Goal: Check status: Check status

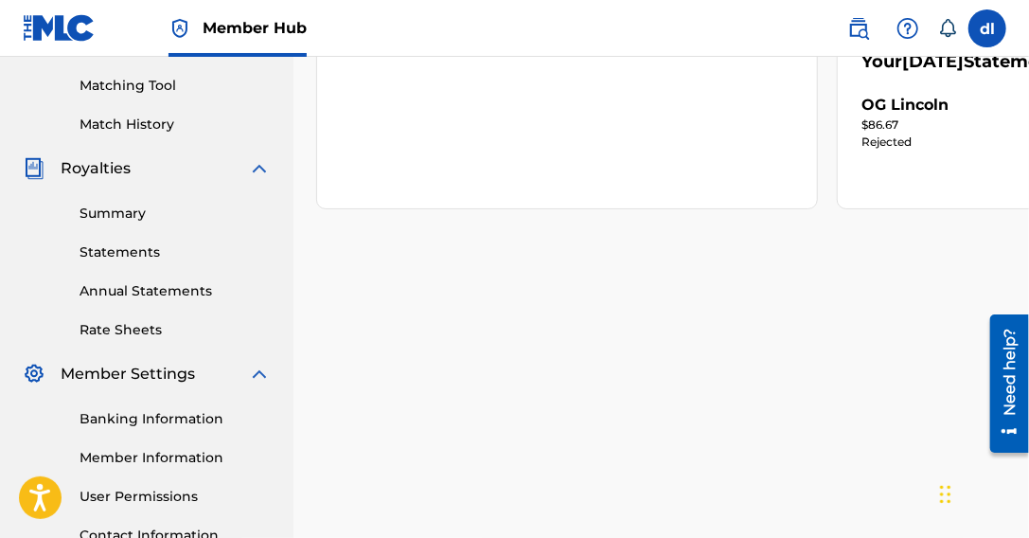
scroll to position [94, 0]
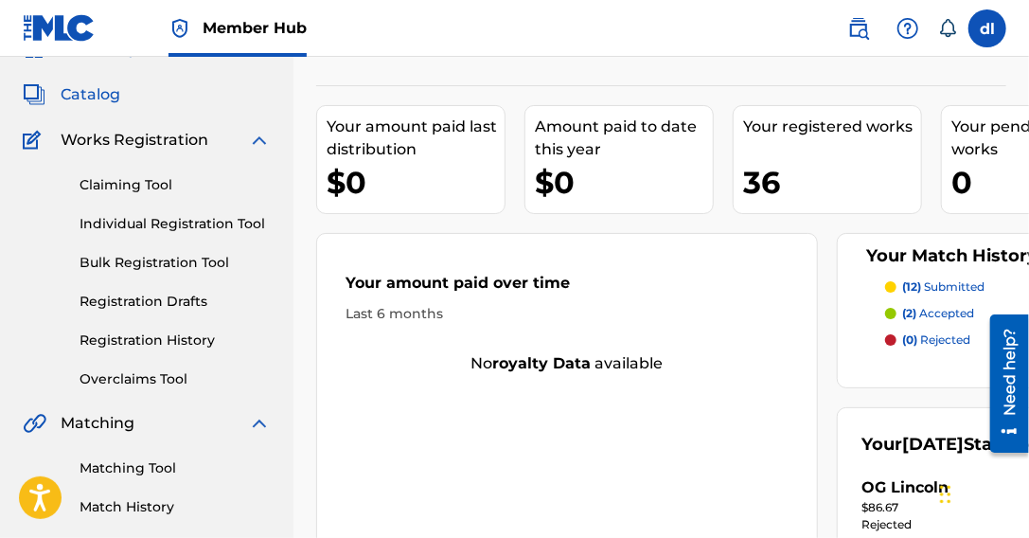
click at [106, 96] on span "Catalog" at bounding box center [91, 94] width 60 height 23
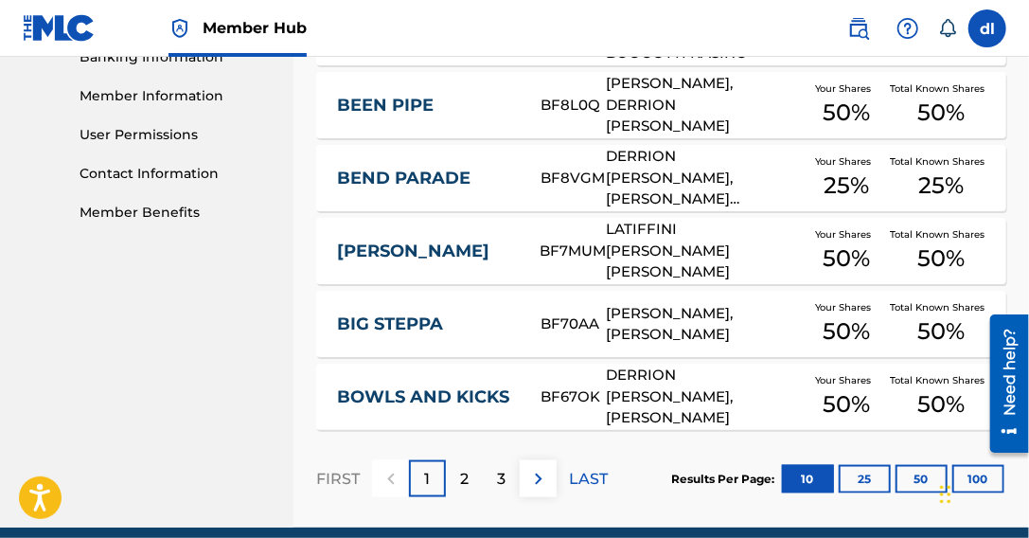
scroll to position [917, 0]
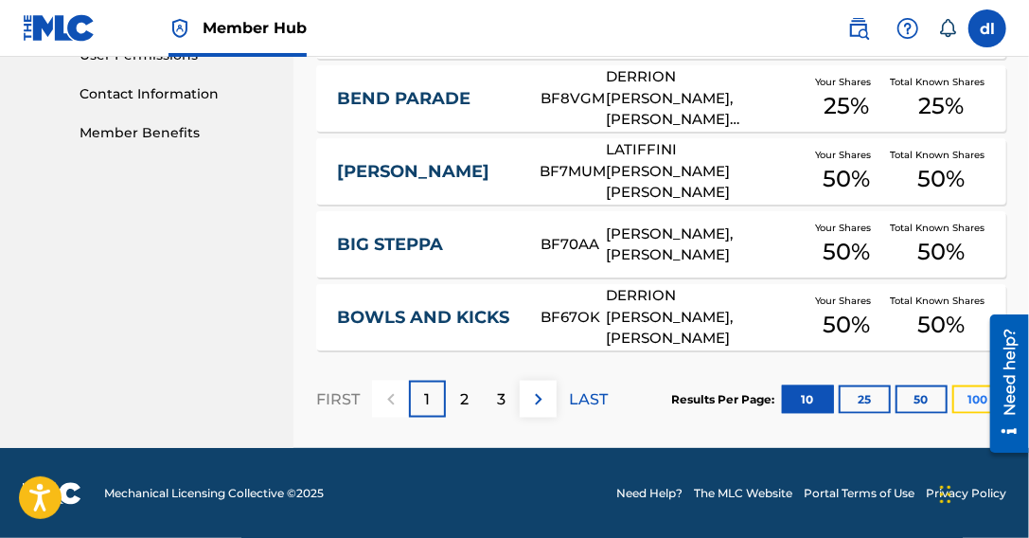
click at [959, 397] on button "100" at bounding box center [978, 399] width 52 height 28
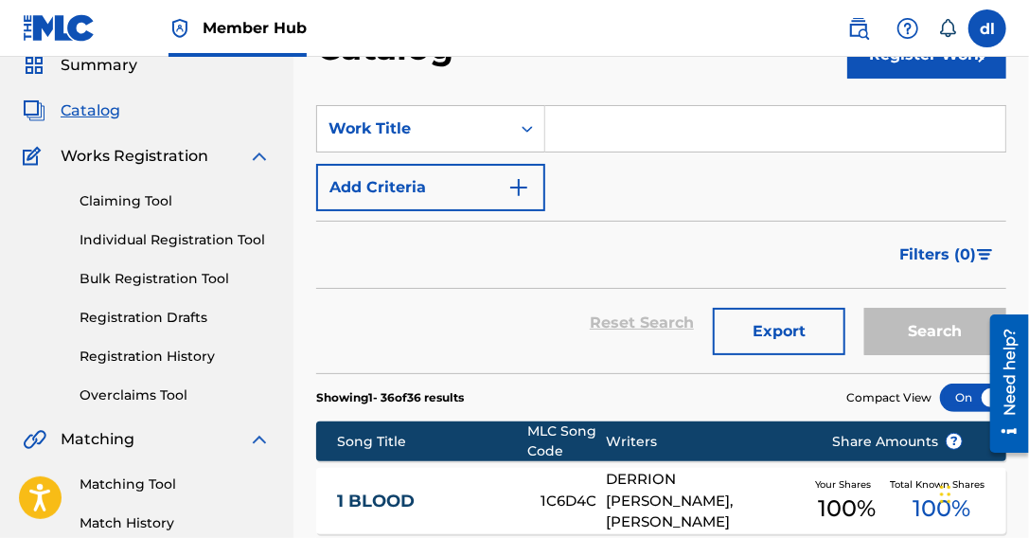
scroll to position [0, 0]
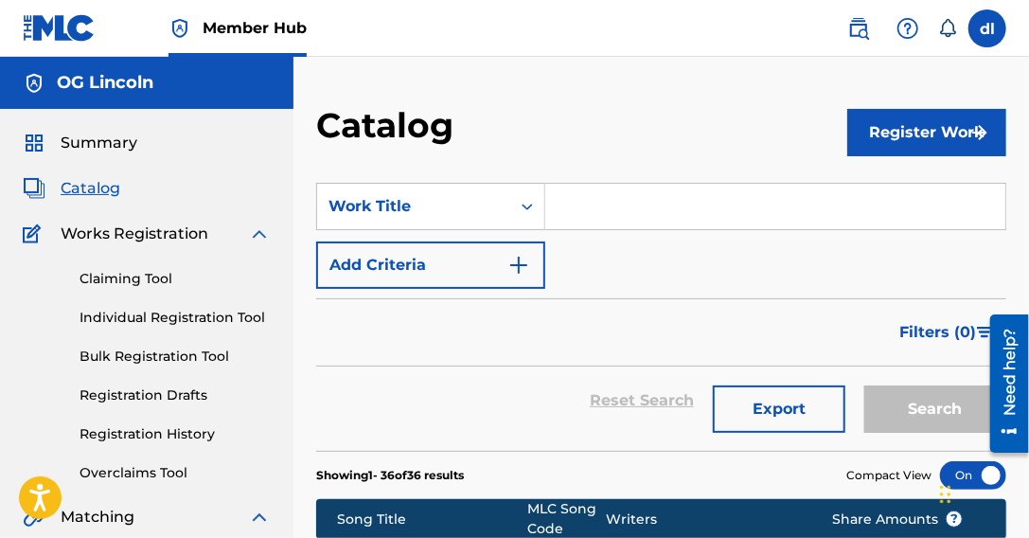
click at [132, 408] on div "Claiming Tool Individual Registration Tool Bulk Registration Tool Registration …" at bounding box center [147, 364] width 248 height 238
click at [119, 434] on link "Registration History" at bounding box center [175, 434] width 191 height 20
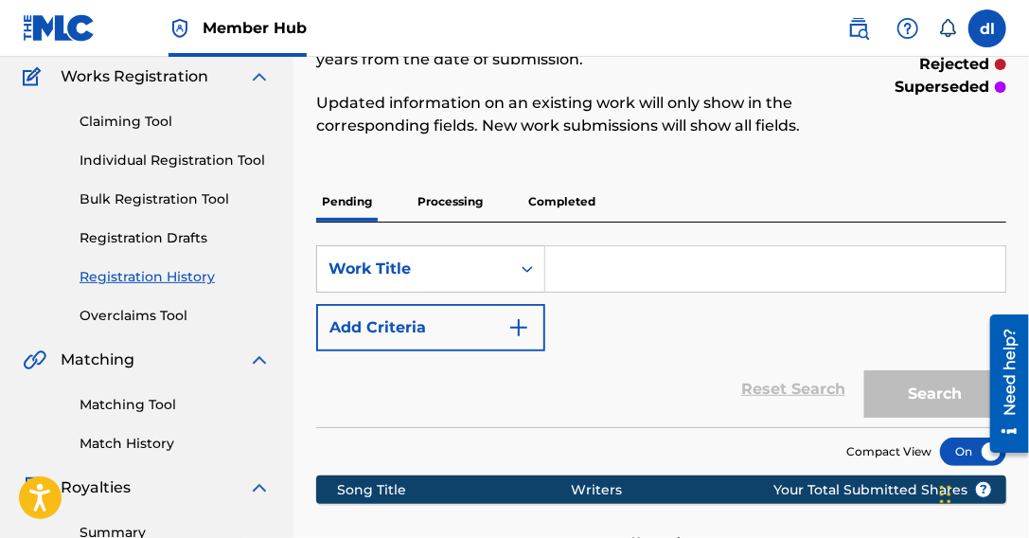
scroll to position [94, 0]
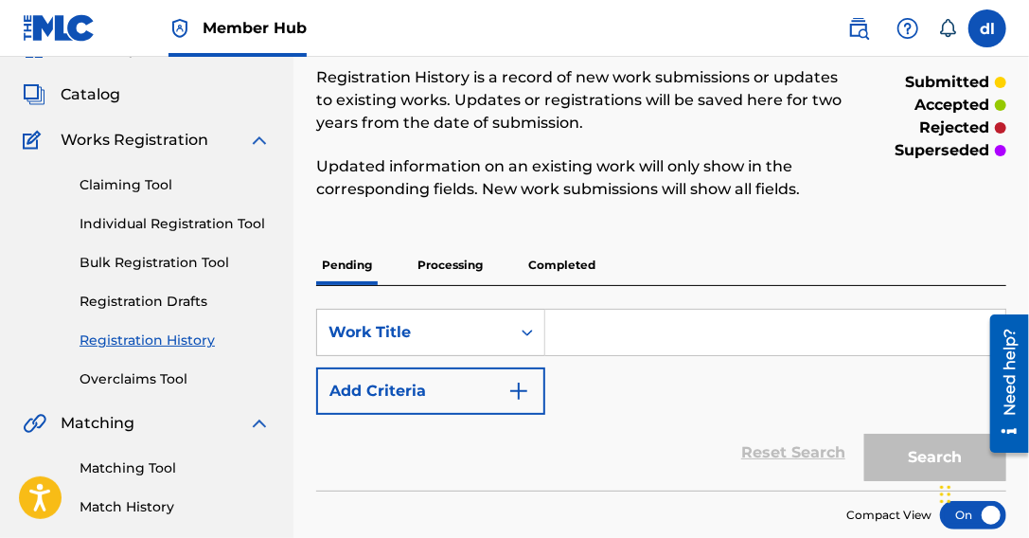
click at [458, 262] on p "Processing" at bounding box center [450, 265] width 77 height 40
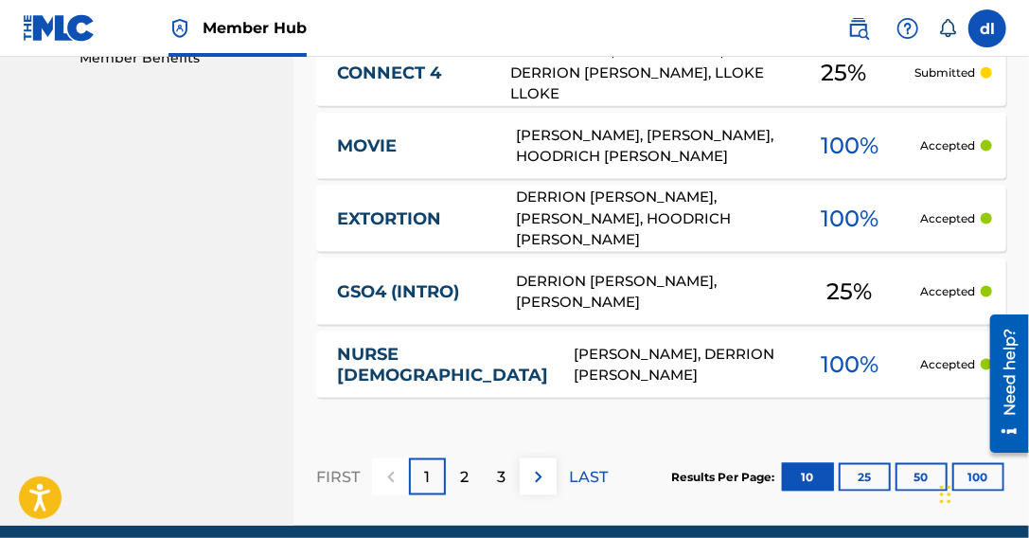
scroll to position [1041, 0]
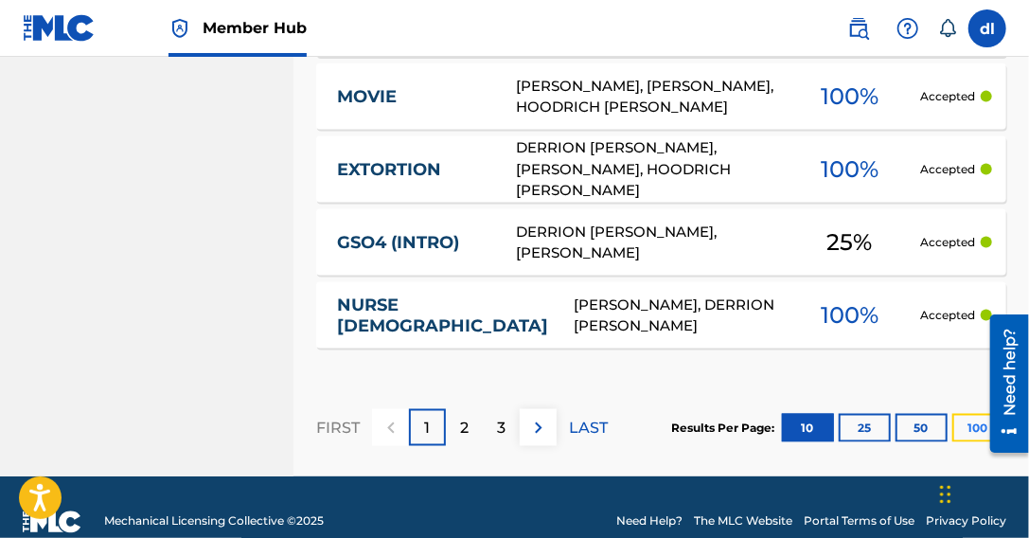
click at [953, 418] on button "100" at bounding box center [978, 428] width 52 height 28
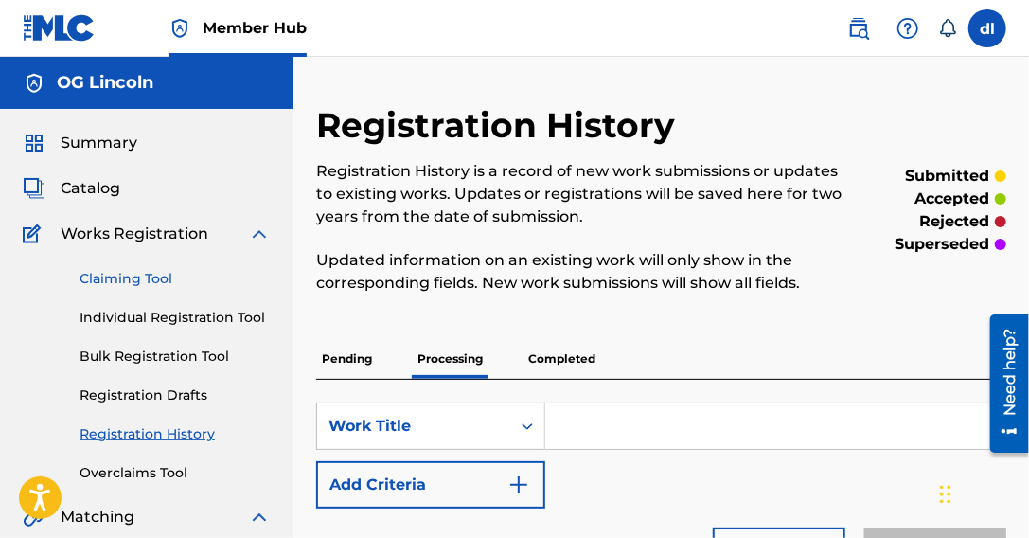
scroll to position [0, 0]
click at [142, 278] on link "Claiming Tool" at bounding box center [175, 279] width 191 height 20
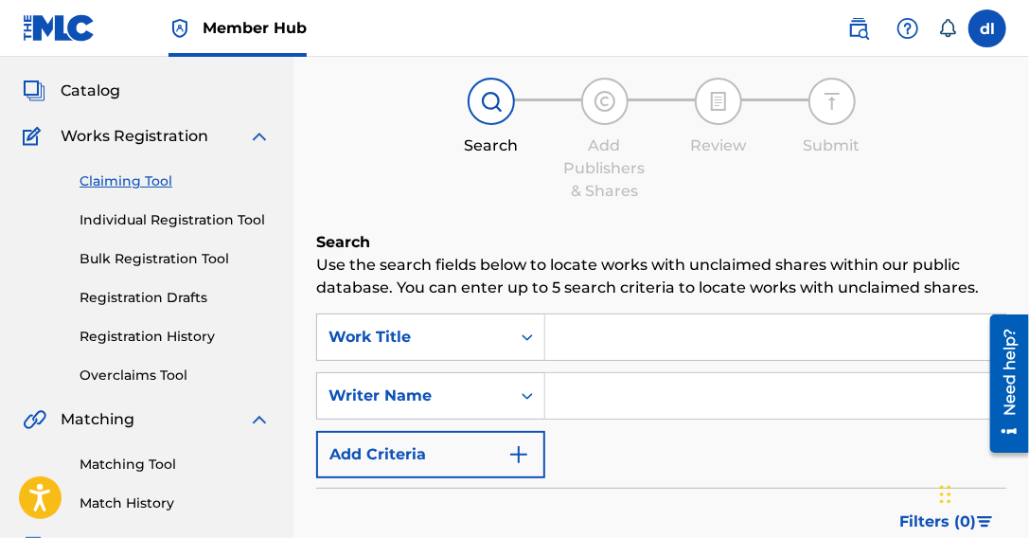
scroll to position [188, 0]
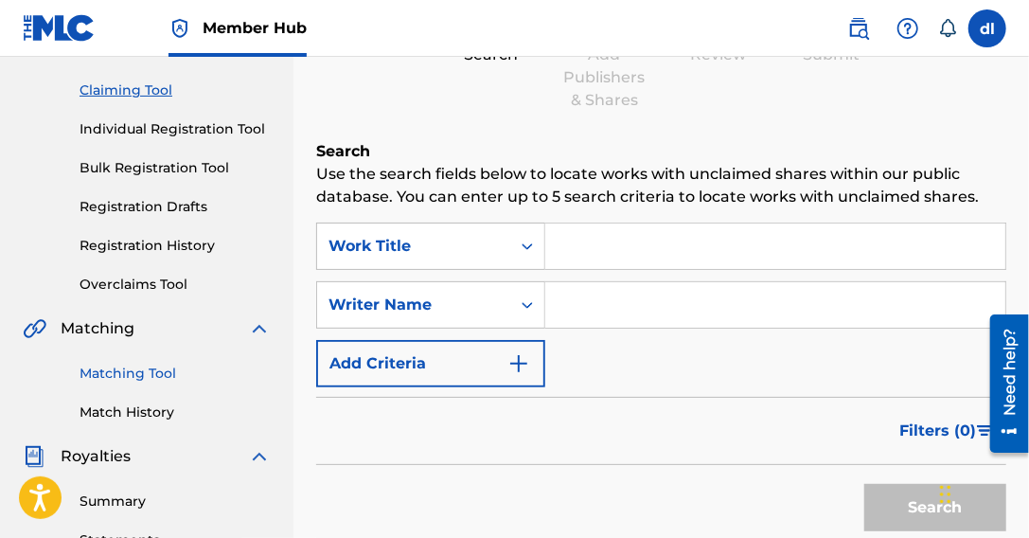
click at [133, 380] on link "Matching Tool" at bounding box center [175, 373] width 191 height 20
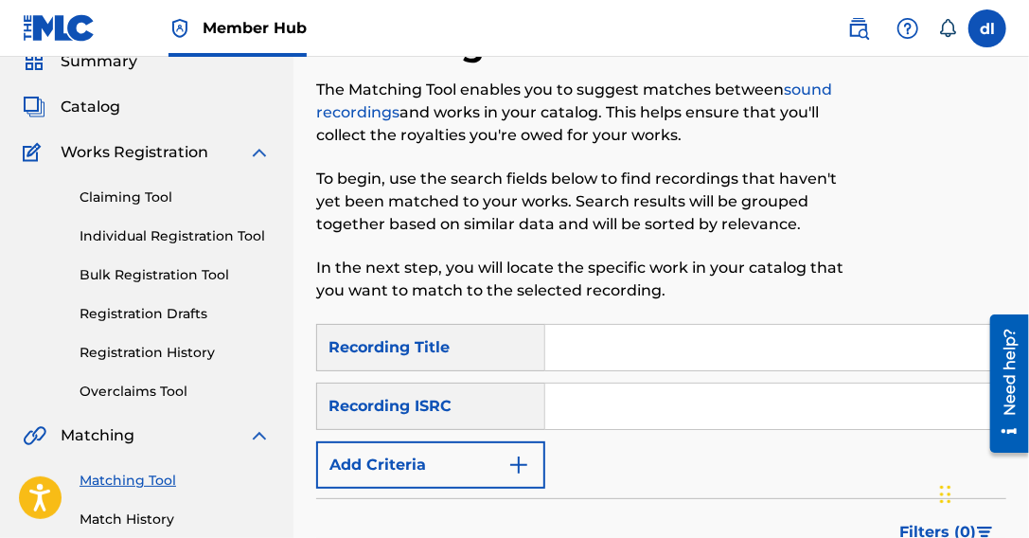
scroll to position [188, 0]
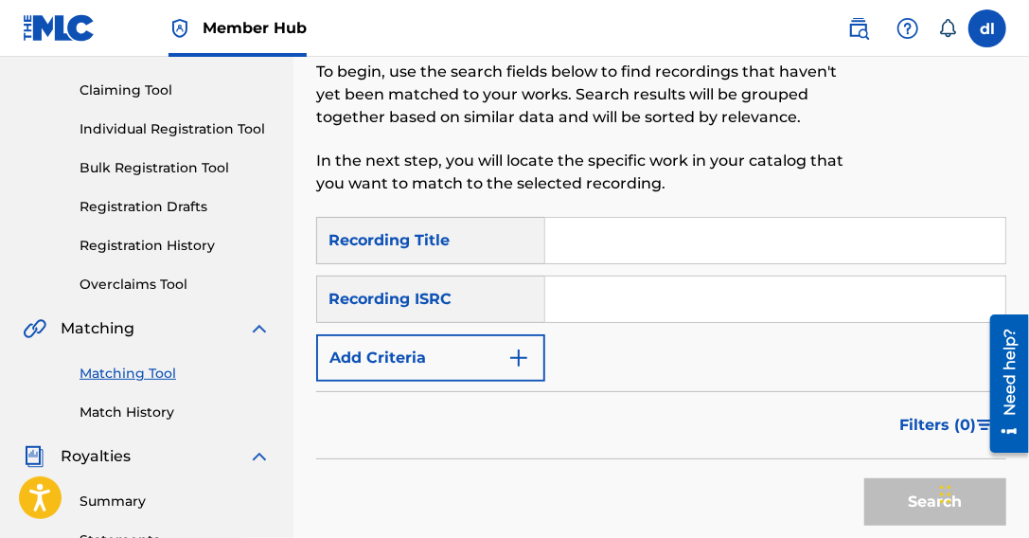
click at [635, 251] on input "Search Form" at bounding box center [775, 240] width 460 height 45
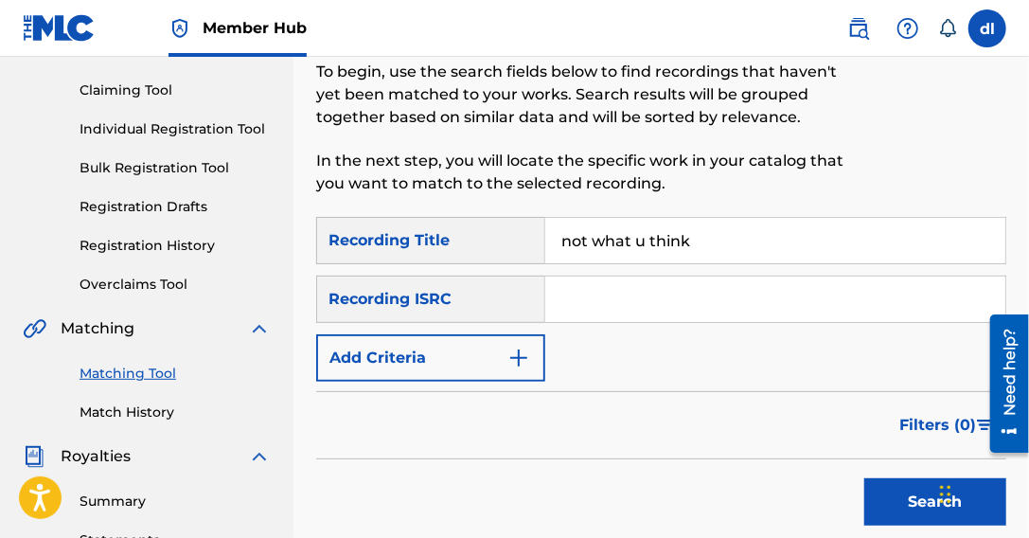
type input "not what u think"
click at [864, 478] on button "Search" at bounding box center [935, 501] width 142 height 47
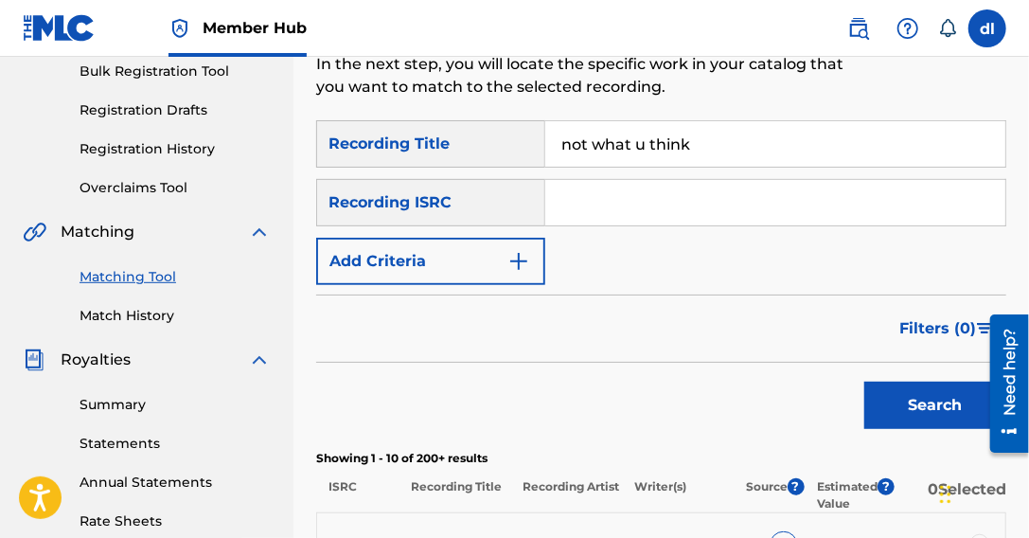
scroll to position [283, 0]
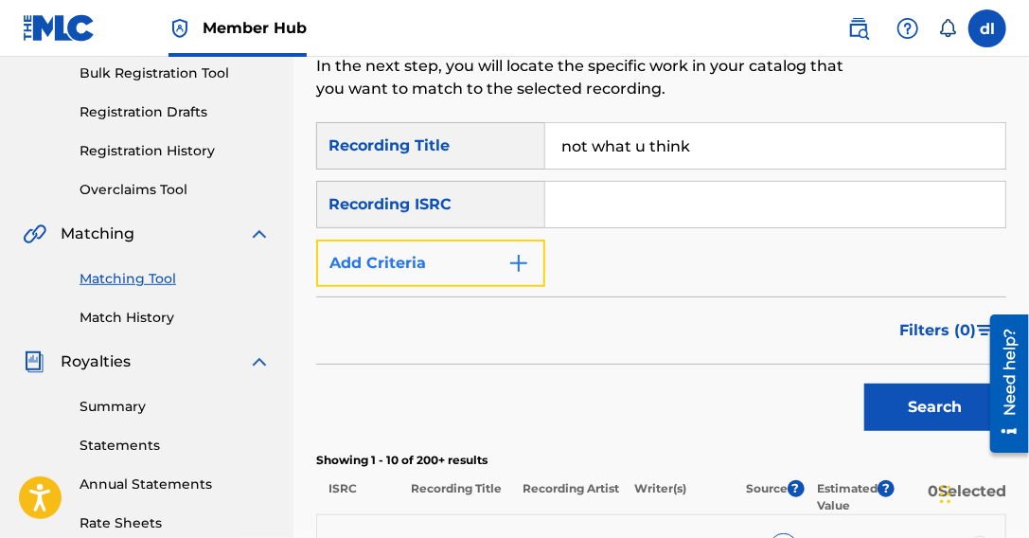
click at [438, 261] on button "Add Criteria" at bounding box center [430, 262] width 229 height 47
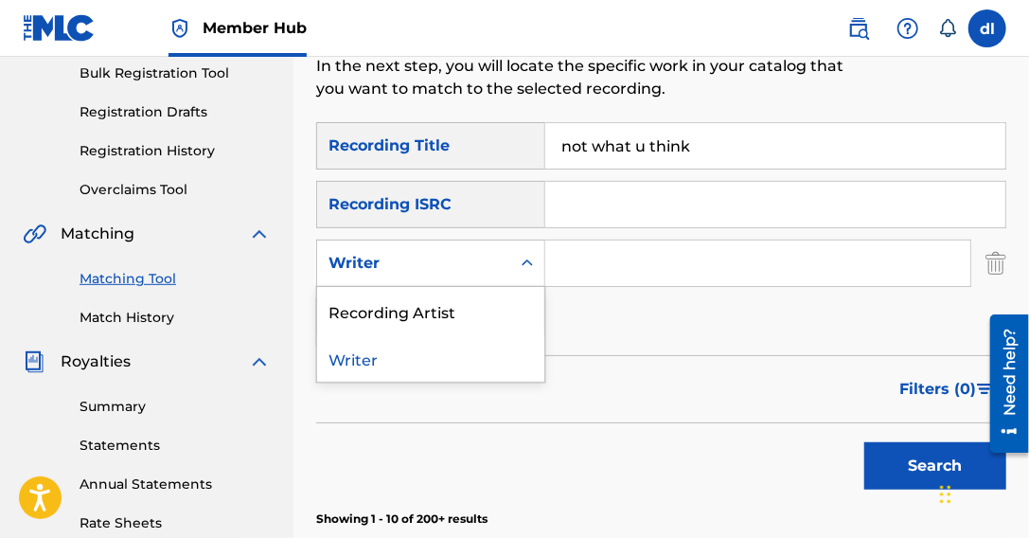
click at [440, 263] on div "Writer" at bounding box center [413, 263] width 170 height 23
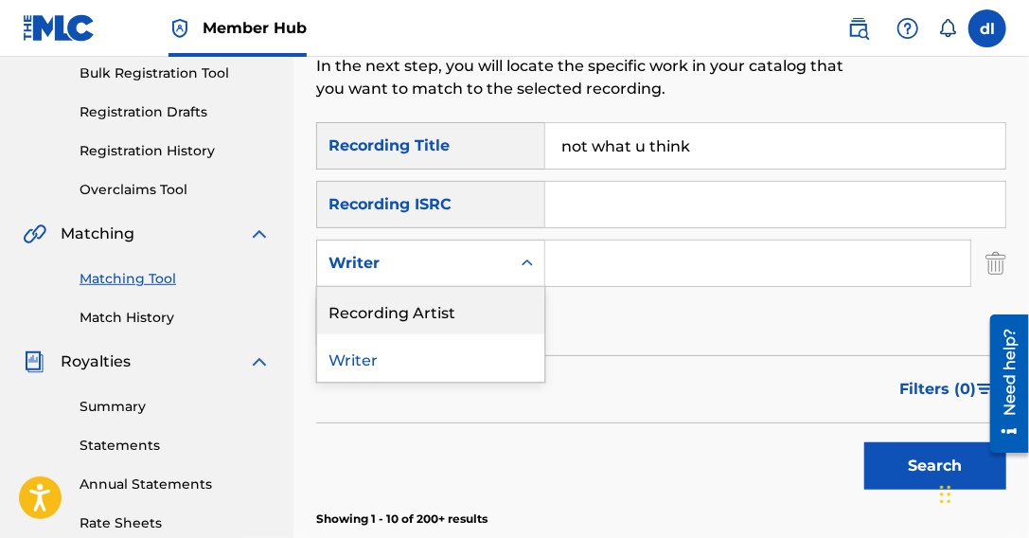
click at [424, 310] on div "Recording Artist" at bounding box center [430, 310] width 227 height 47
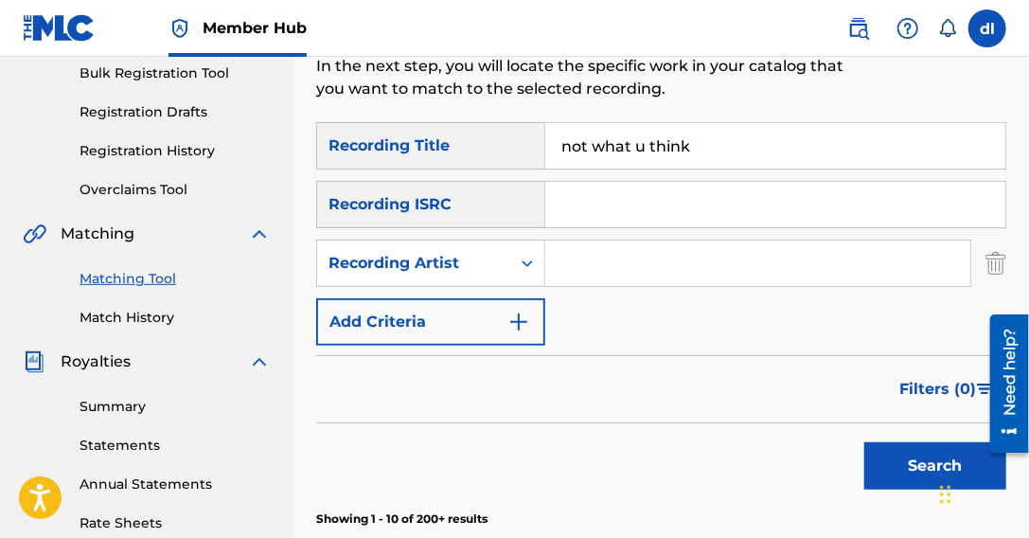
click at [697, 249] on input "Search Form" at bounding box center [757, 262] width 425 height 45
type input "lilcj kasino"
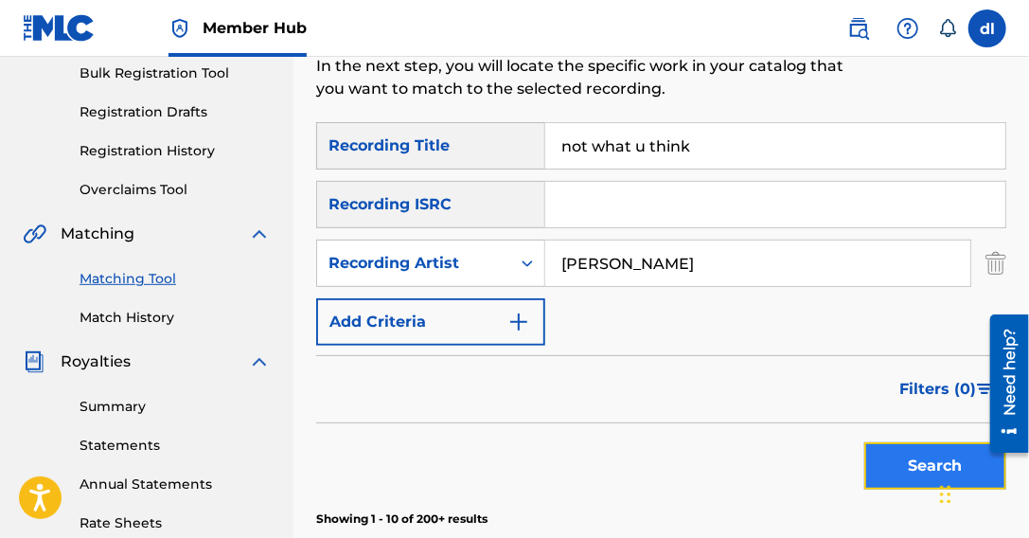
click at [888, 442] on button "Search" at bounding box center [935, 465] width 142 height 47
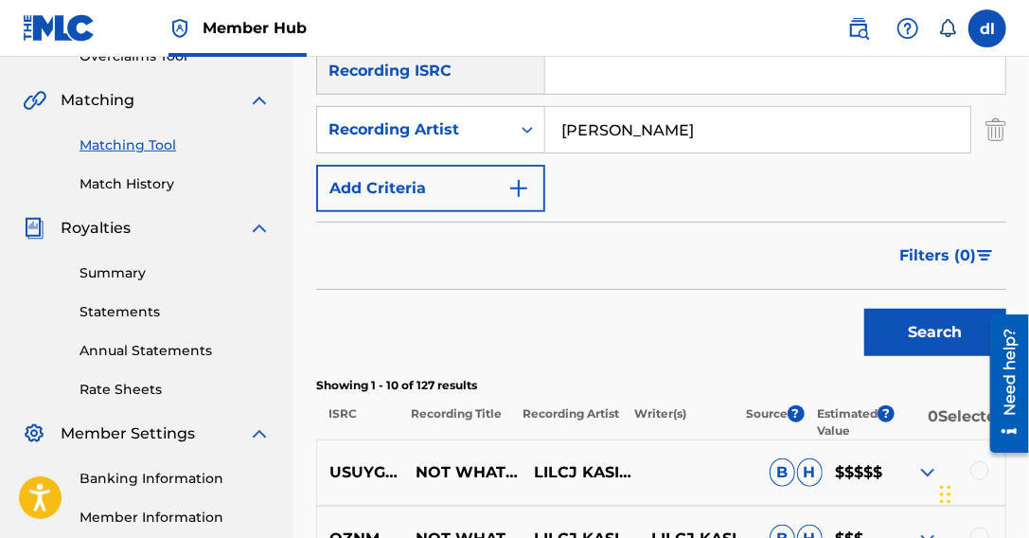
scroll to position [663, 0]
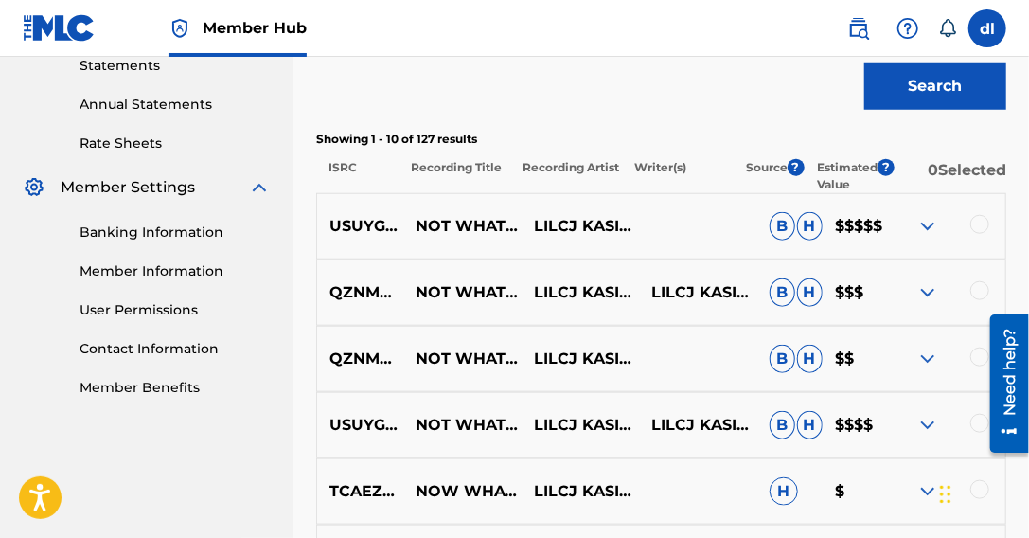
click at [980, 221] on div at bounding box center [979, 224] width 19 height 19
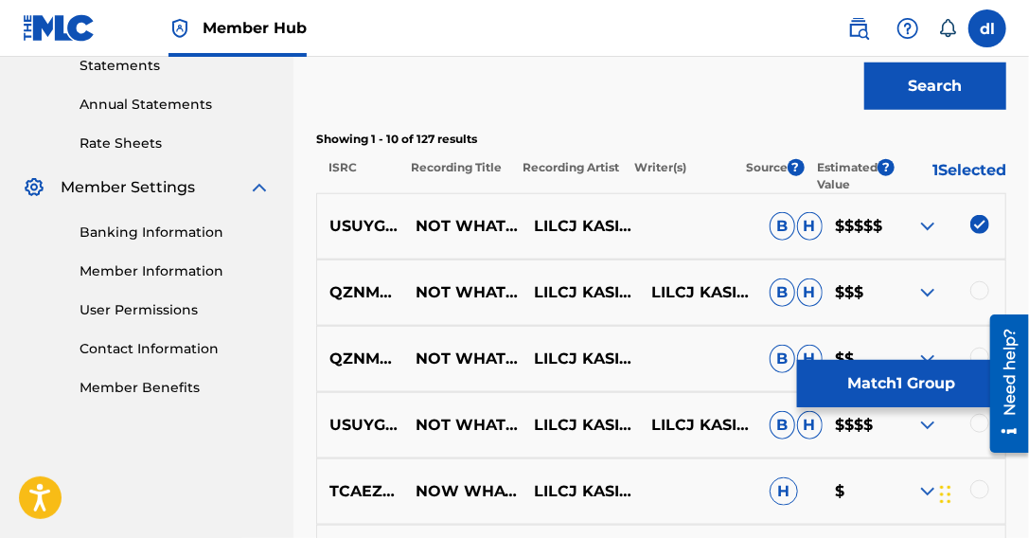
scroll to position [757, 0]
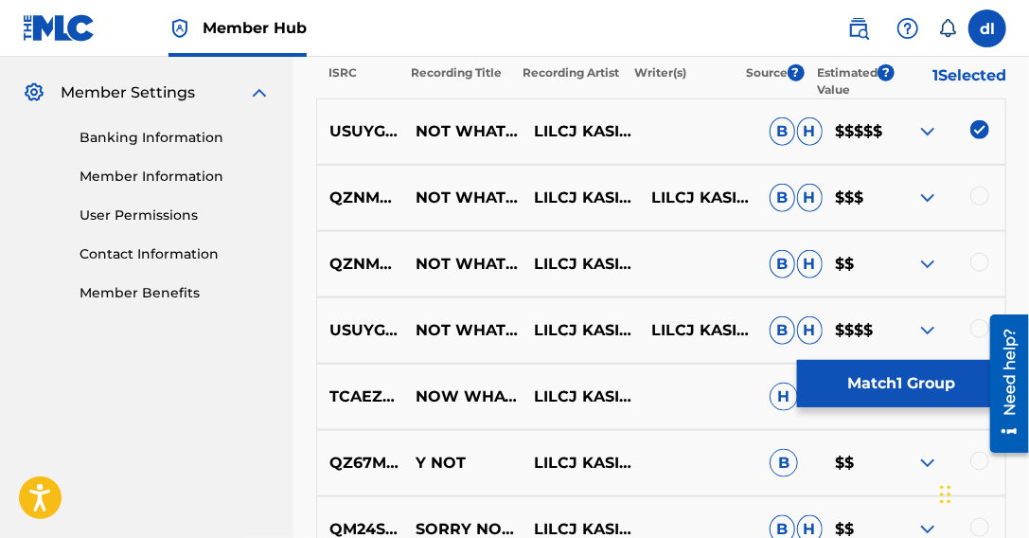
click at [982, 199] on div at bounding box center [979, 195] width 19 height 19
click at [981, 262] on div at bounding box center [979, 262] width 19 height 19
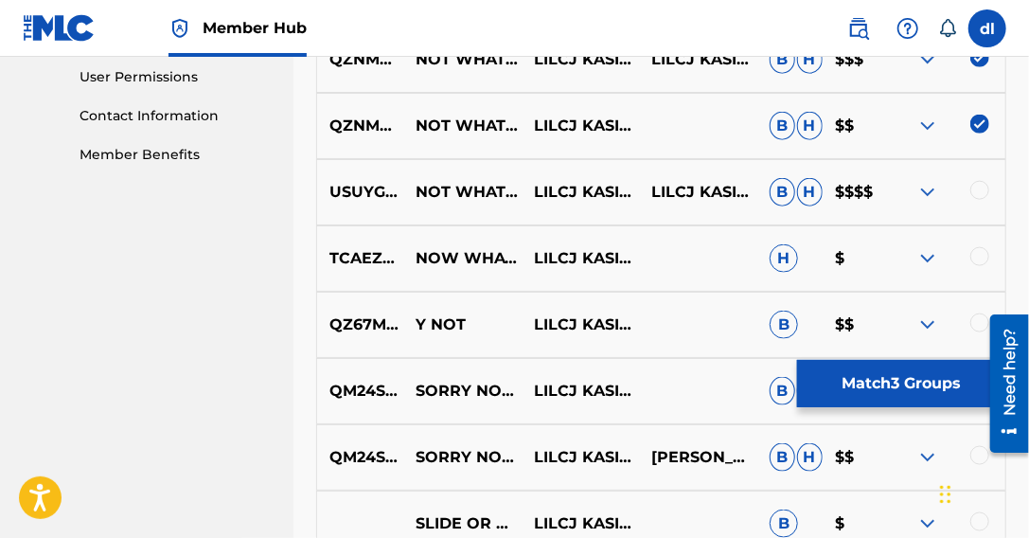
scroll to position [852, 0]
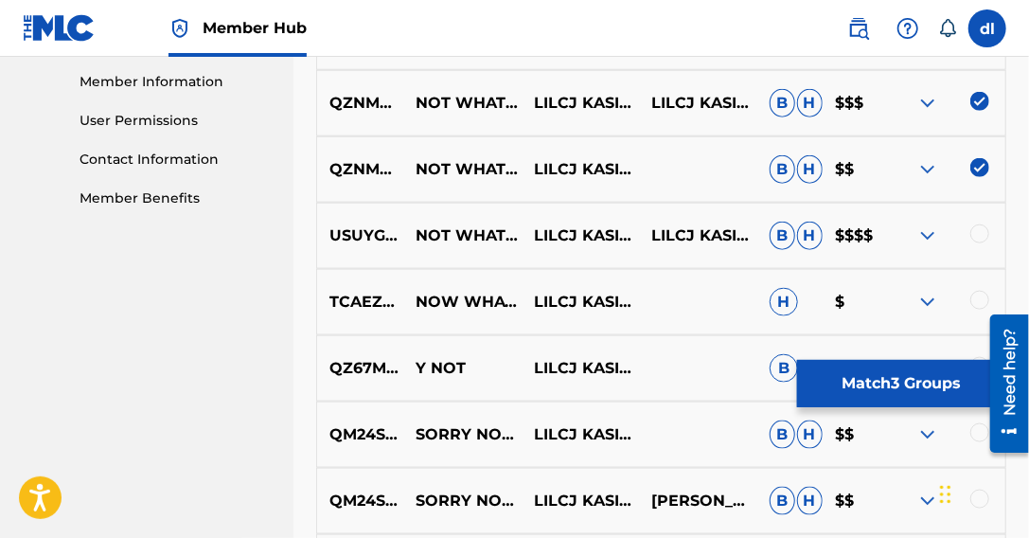
click at [975, 235] on div at bounding box center [979, 233] width 19 height 19
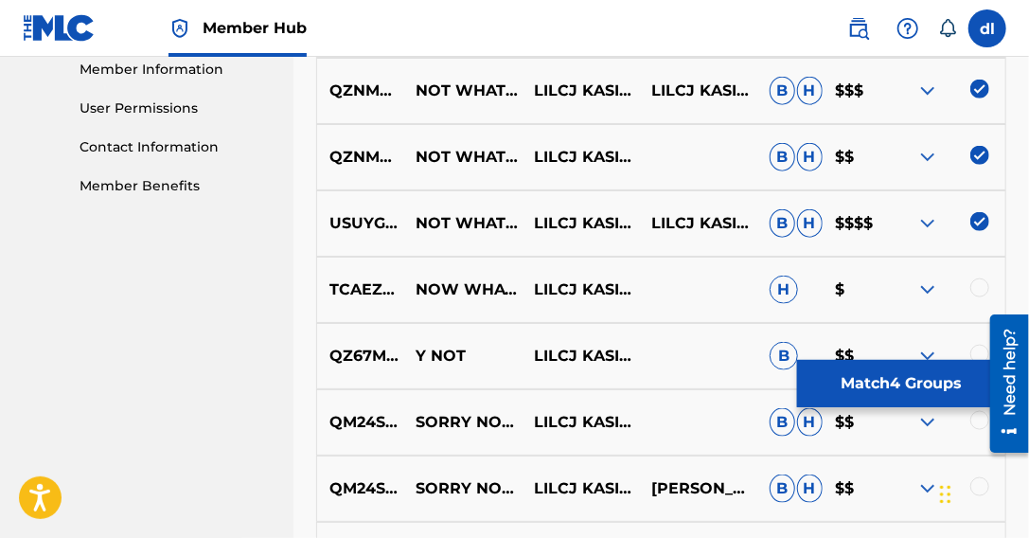
scroll to position [946, 0]
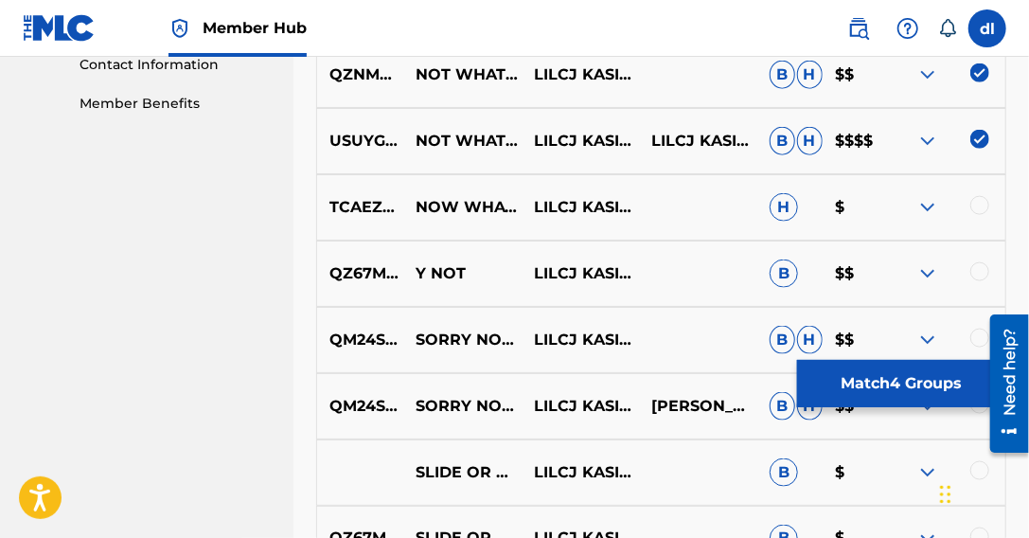
click at [979, 206] on div at bounding box center [979, 205] width 19 height 19
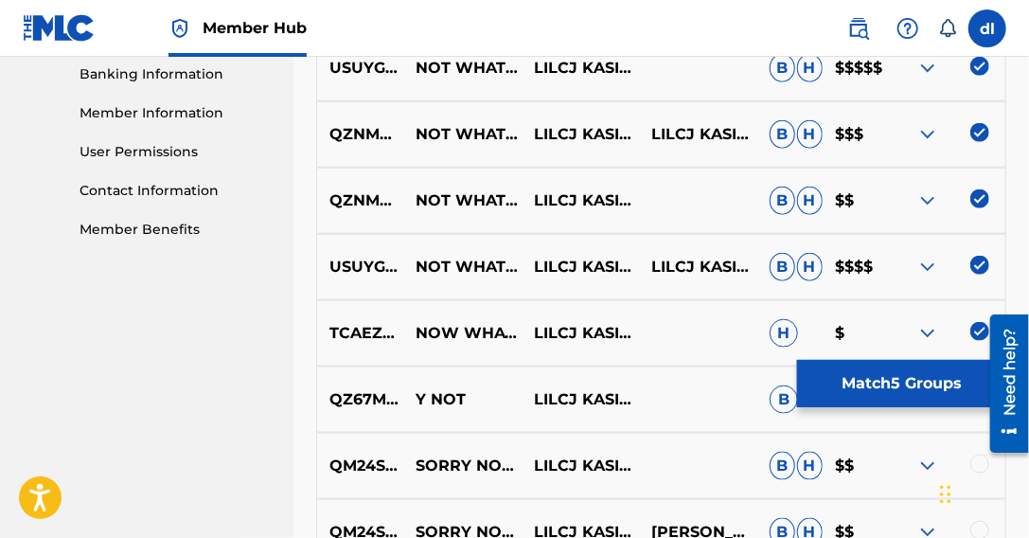
scroll to position [757, 0]
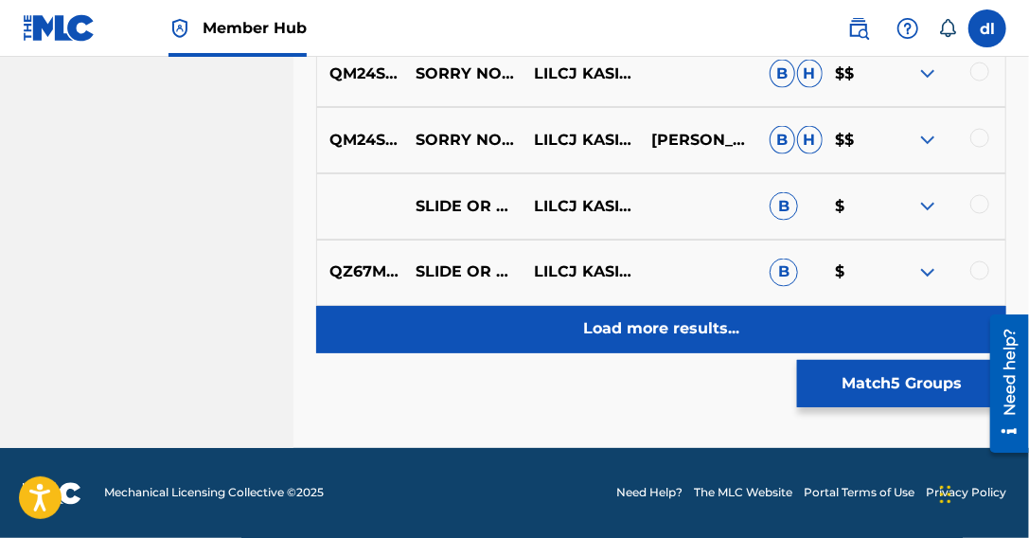
click at [704, 326] on p "Load more results..." at bounding box center [661, 329] width 156 height 23
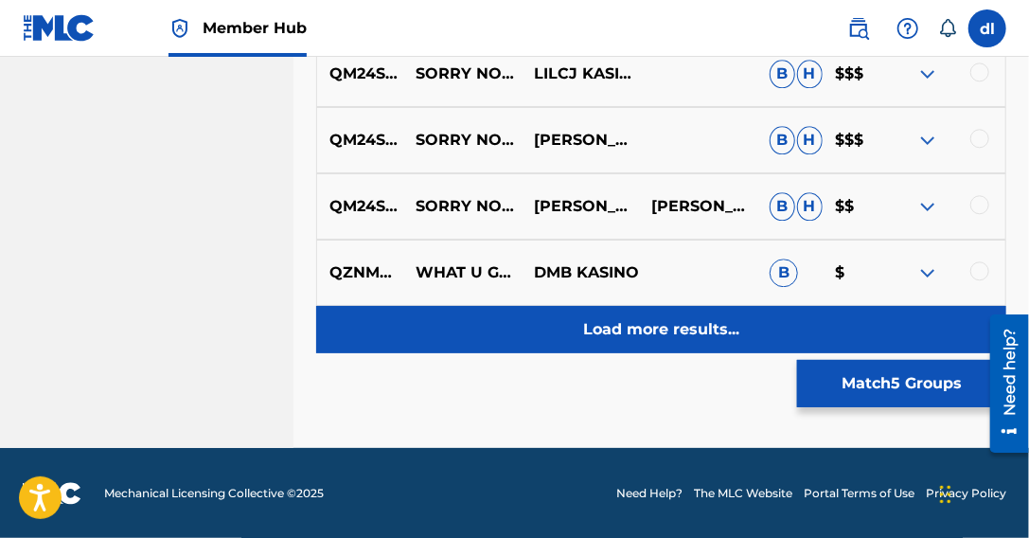
click at [705, 319] on p "Load more results..." at bounding box center [661, 329] width 156 height 23
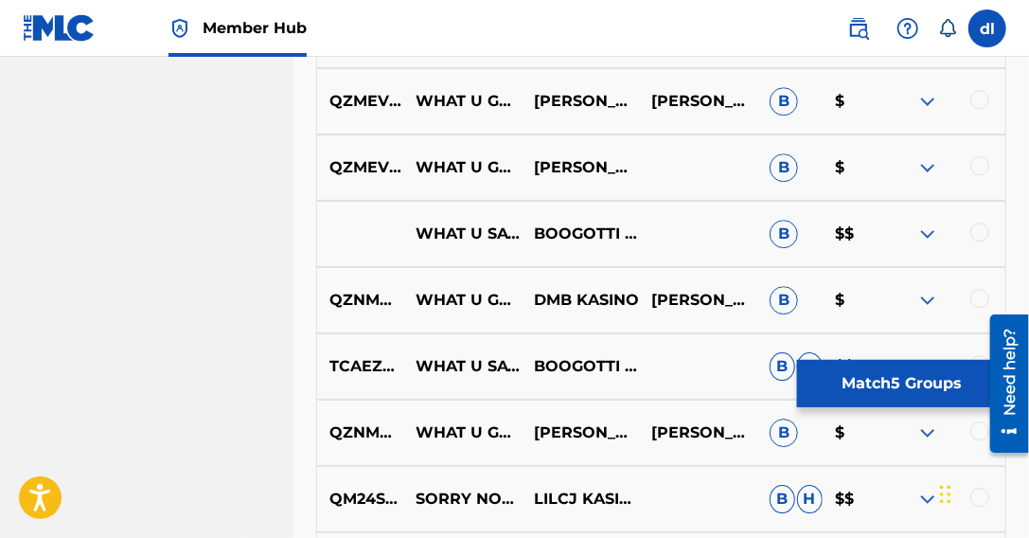
scroll to position [2348, 0]
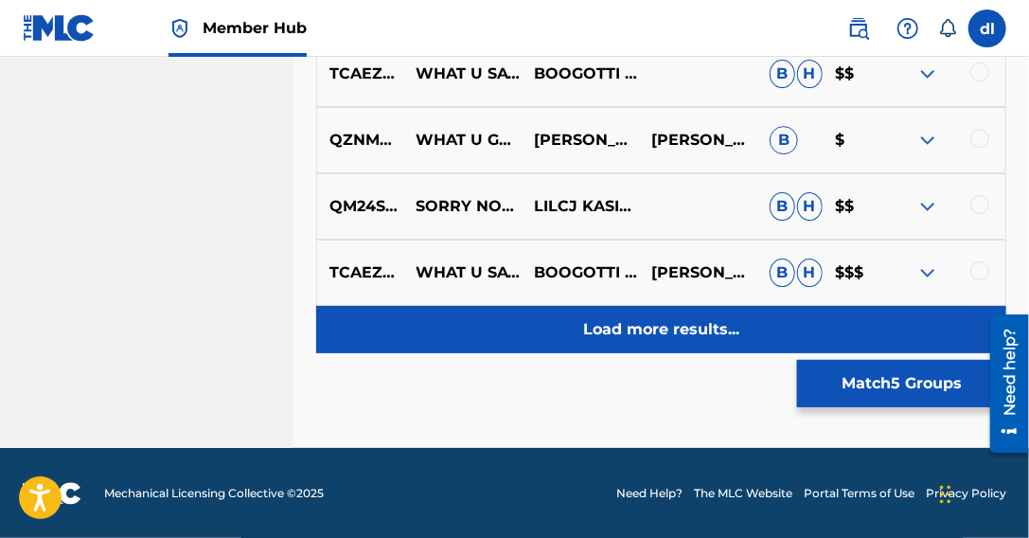
click at [673, 329] on p "Load more results..." at bounding box center [661, 329] width 156 height 23
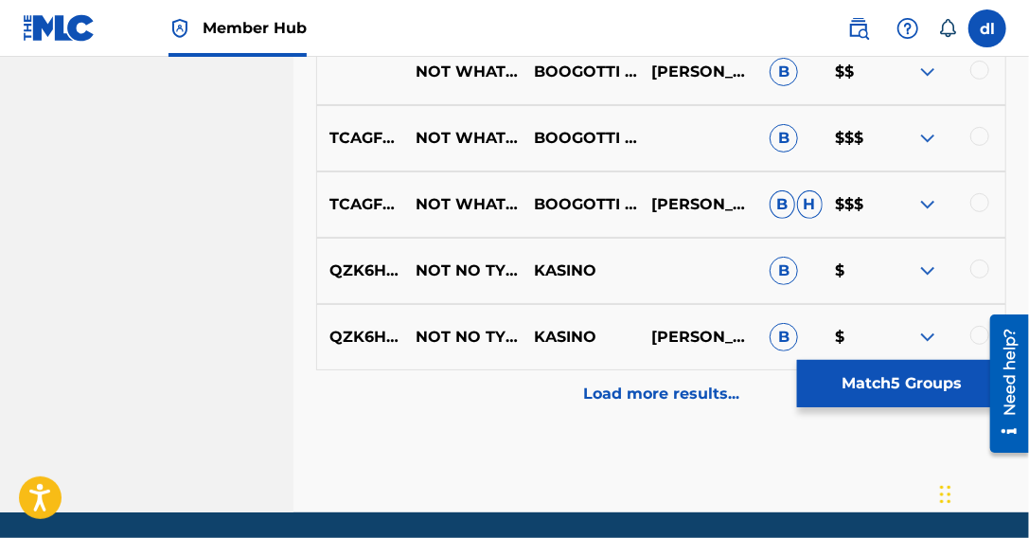
scroll to position [3104, 0]
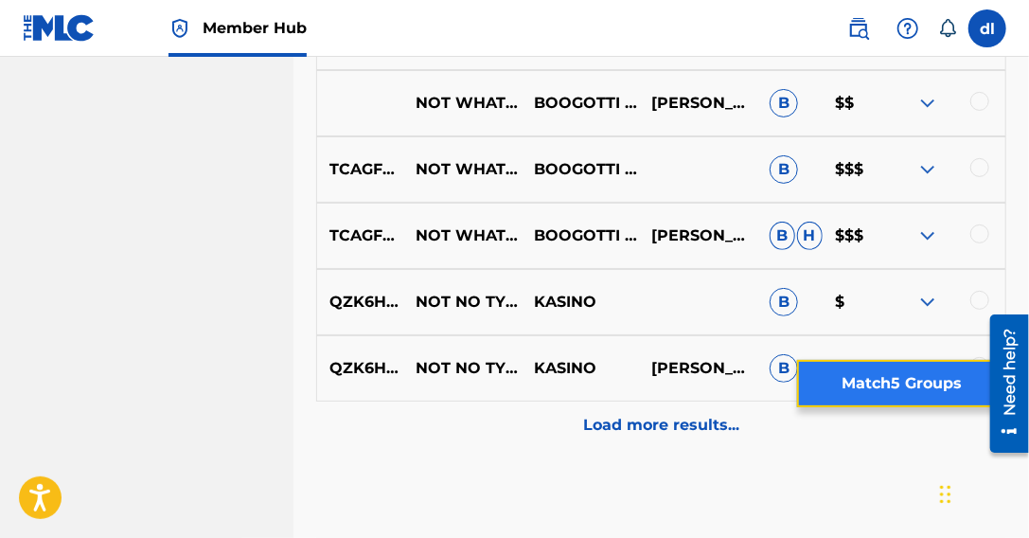
click at [891, 383] on button "Match 5 Groups" at bounding box center [901, 383] width 209 height 47
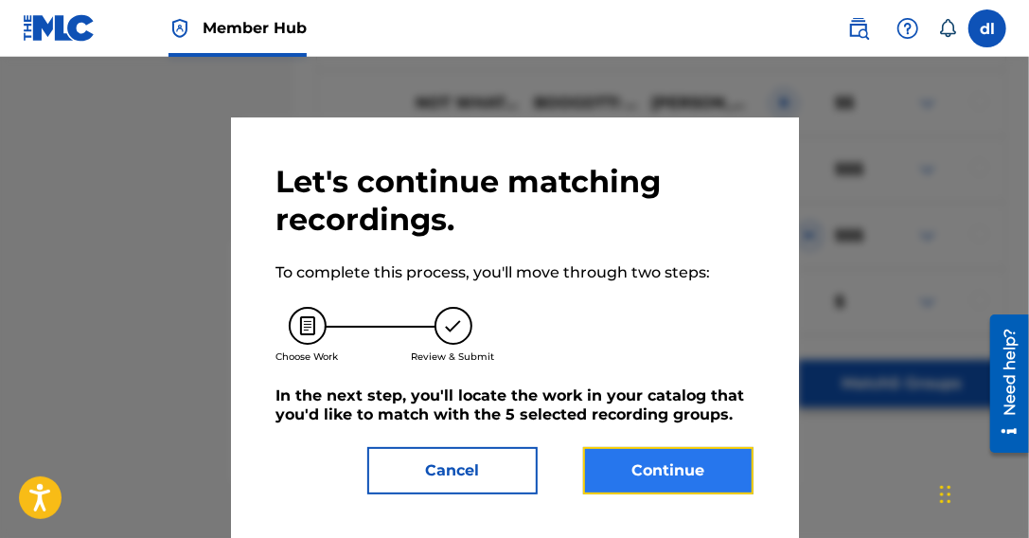
click at [647, 463] on button "Continue" at bounding box center [668, 470] width 170 height 47
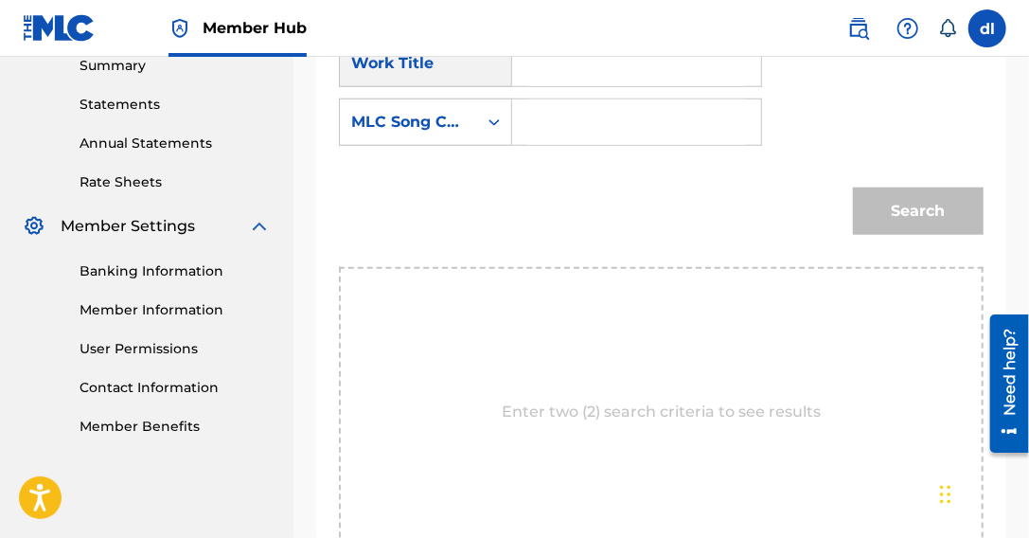
scroll to position [565, 0]
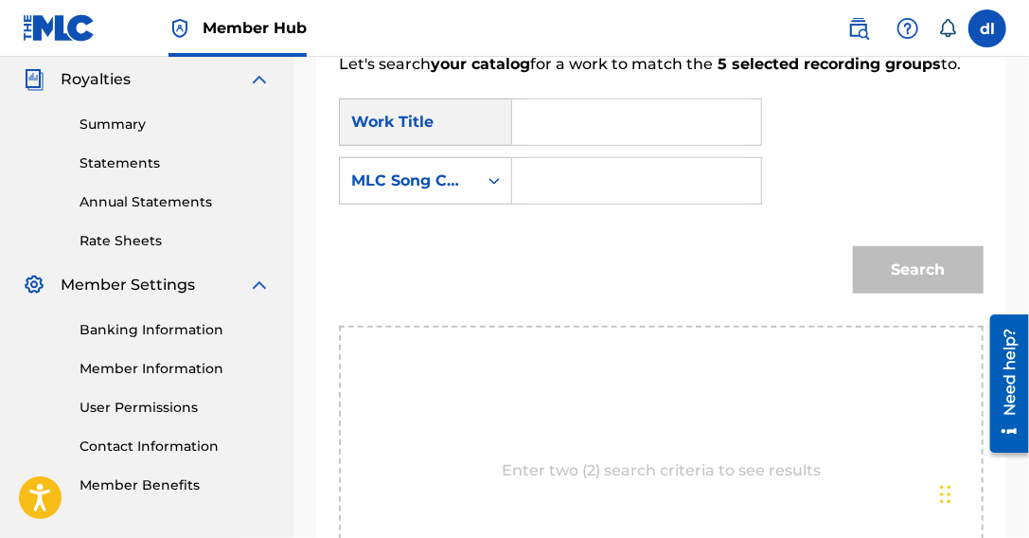
click at [590, 124] on input "Search Form" at bounding box center [636, 121] width 217 height 45
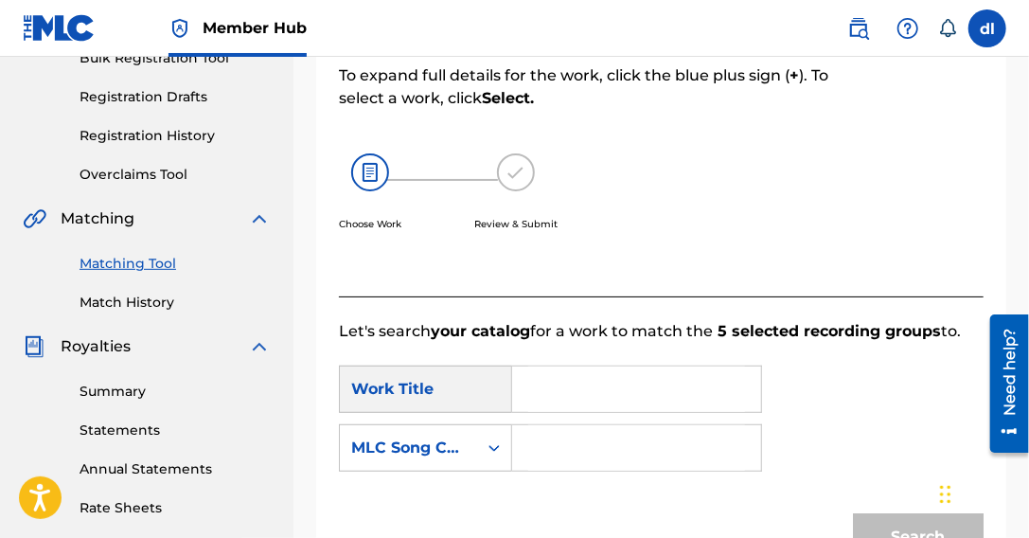
scroll to position [280, 0]
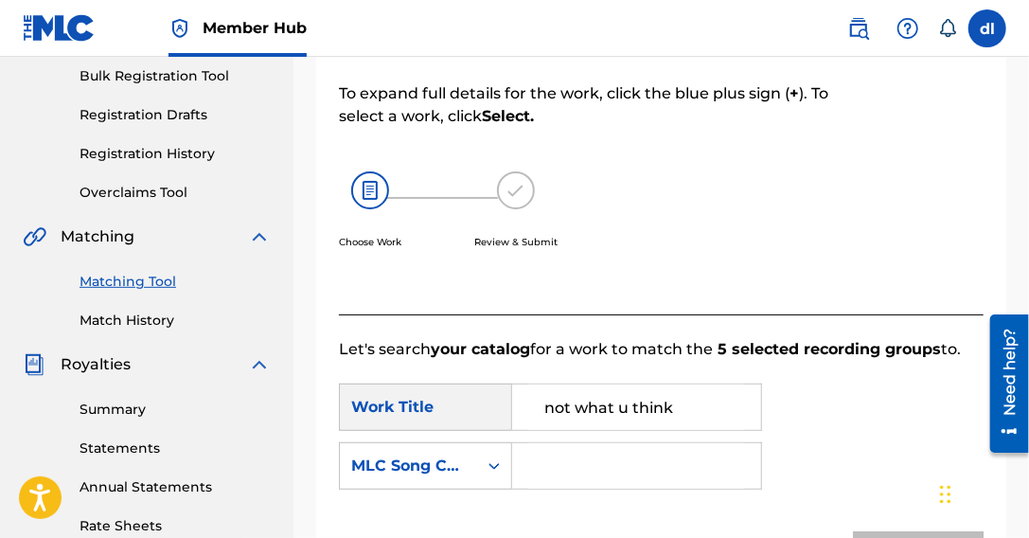
type input "not what u think"
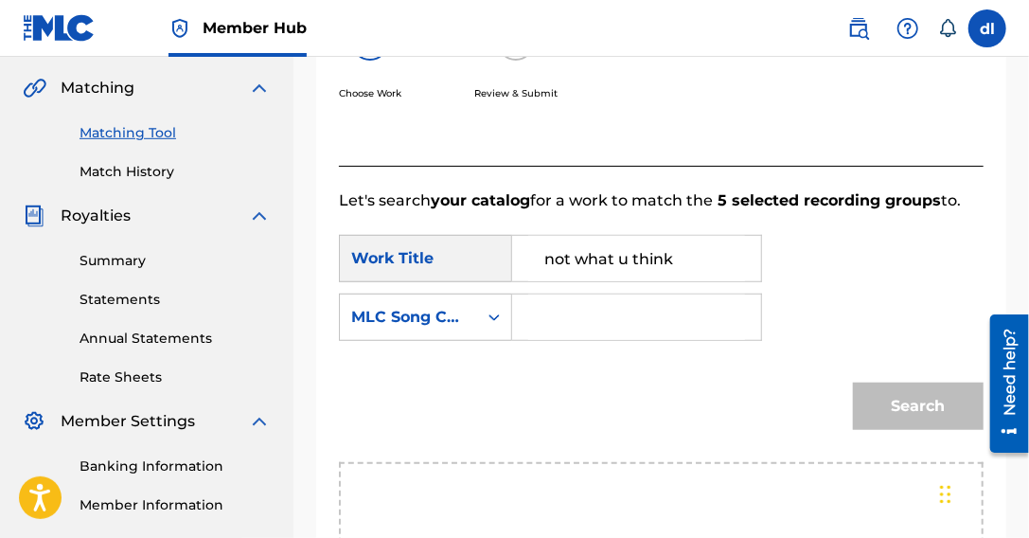
scroll to position [470, 0]
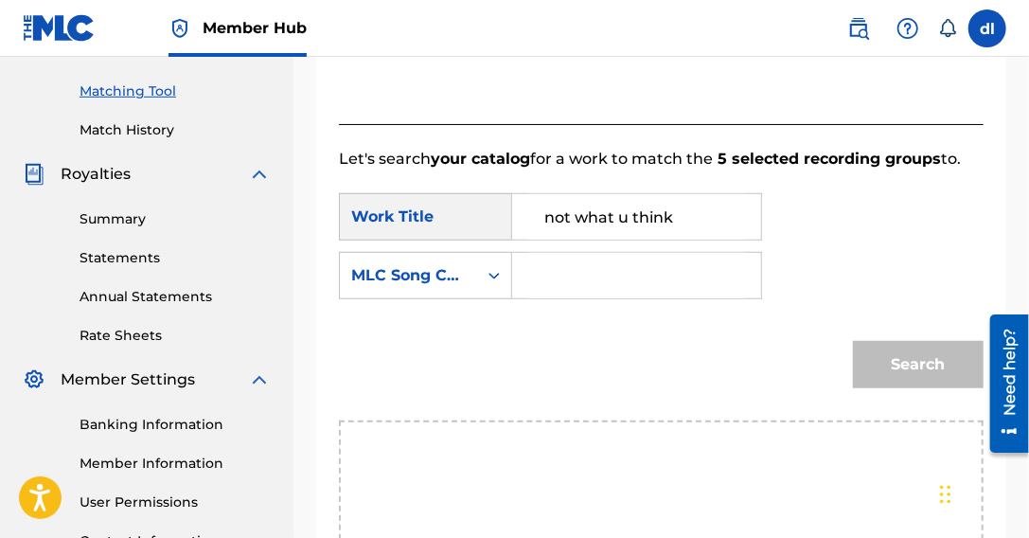
click at [611, 262] on input "Search Form" at bounding box center [636, 275] width 217 height 45
click at [459, 264] on div "MLC Song Code" at bounding box center [408, 275] width 115 height 23
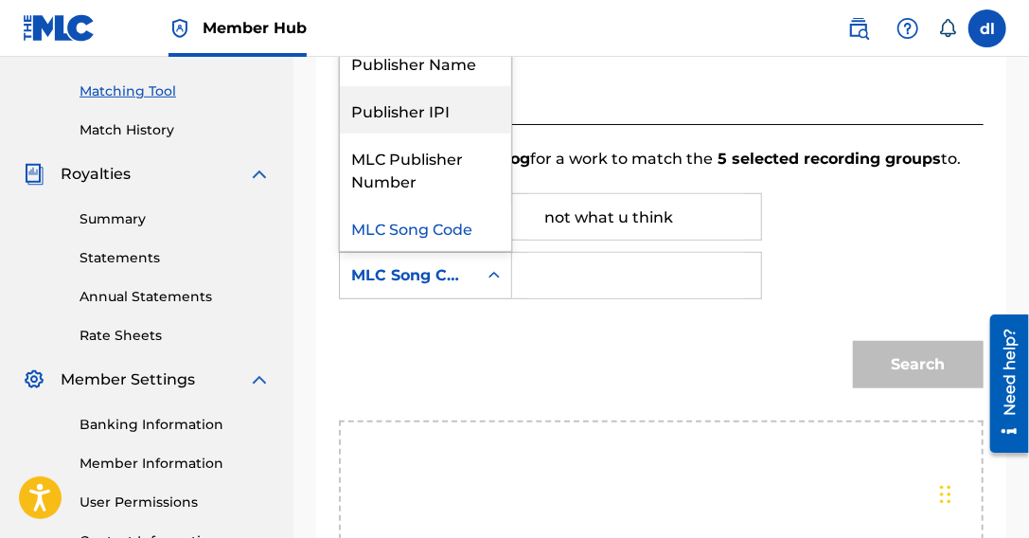
scroll to position [0, 0]
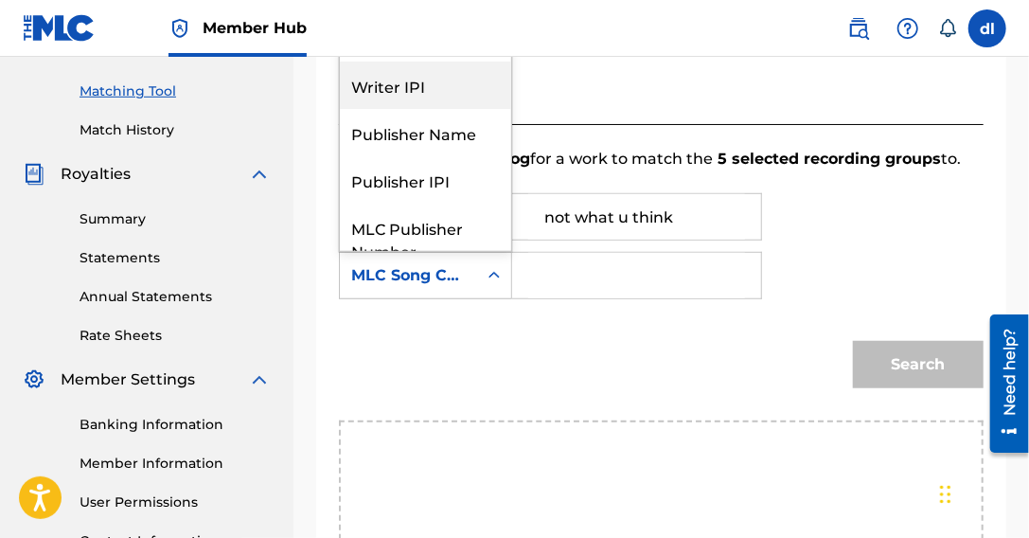
click at [446, 87] on div "Writer IPI" at bounding box center [425, 85] width 171 height 47
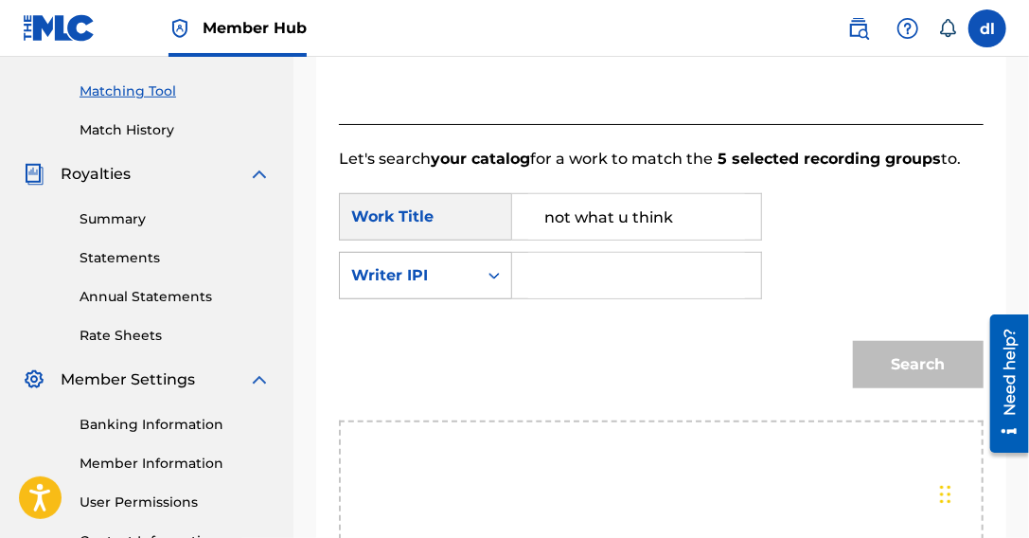
click at [413, 271] on div "Writer IPI" at bounding box center [408, 275] width 115 height 23
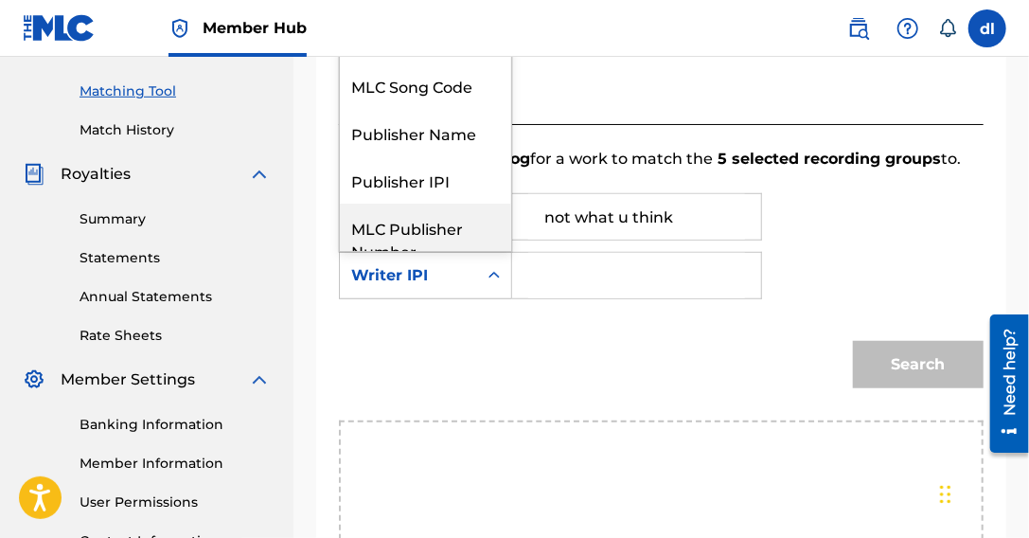
scroll to position [70, 0]
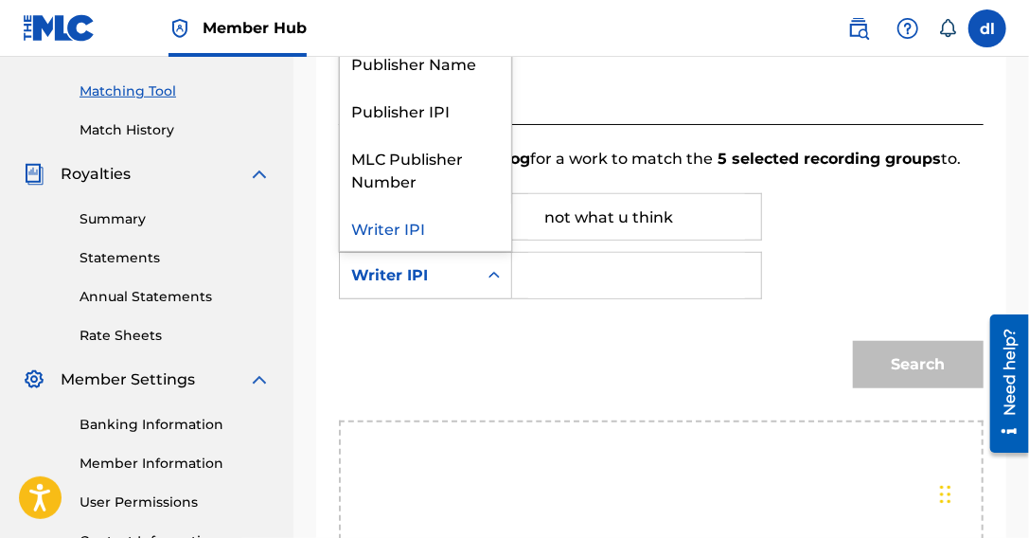
click at [417, 223] on div "Writer IPI" at bounding box center [425, 226] width 171 height 47
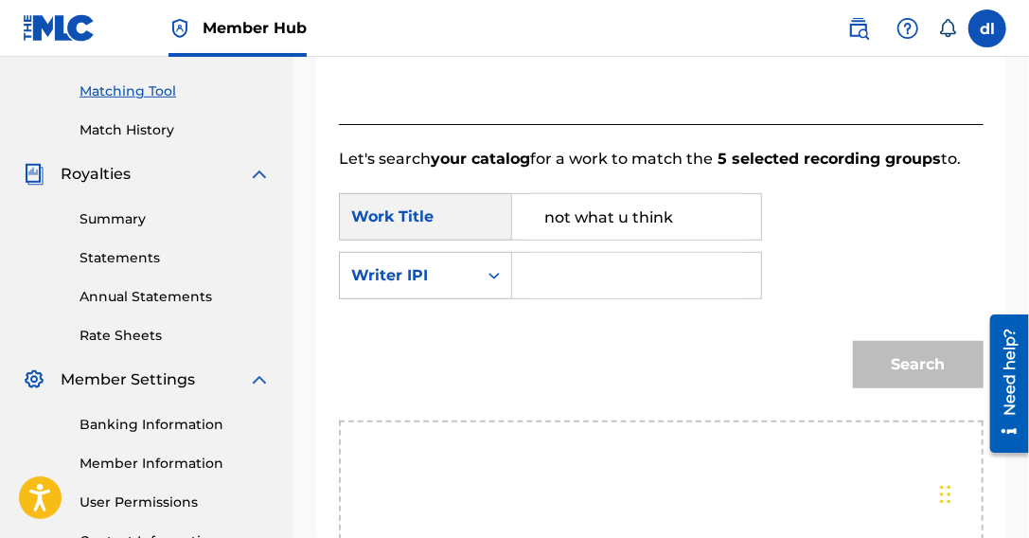
click at [637, 259] on input "Search Form" at bounding box center [636, 275] width 217 height 45
type input "00834339431"
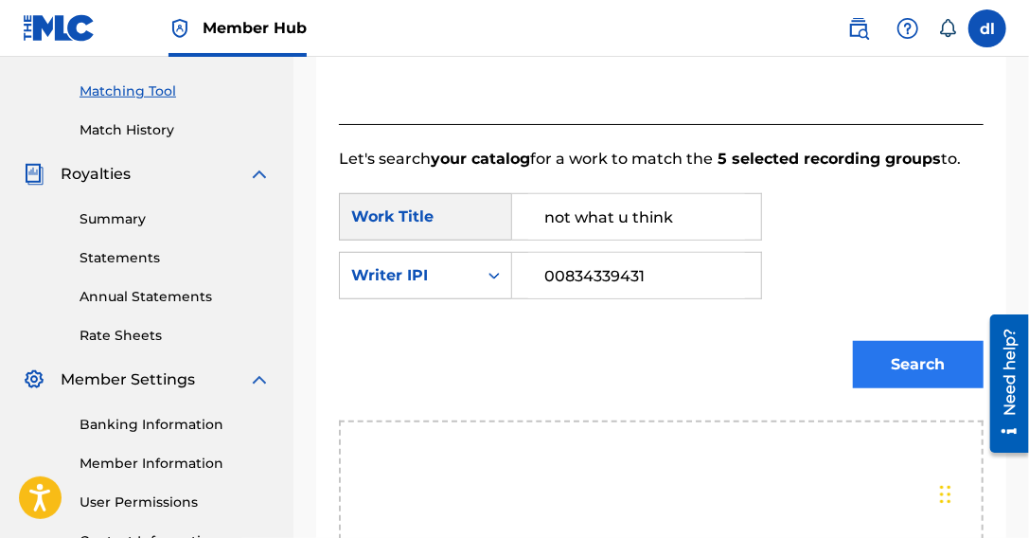
drag, startPoint x: 831, startPoint y: 355, endPoint x: 862, endPoint y: 372, distance: 35.6
click at [833, 356] on div "Search" at bounding box center [661, 371] width 645 height 98
click at [865, 372] on button "Search" at bounding box center [918, 364] width 131 height 47
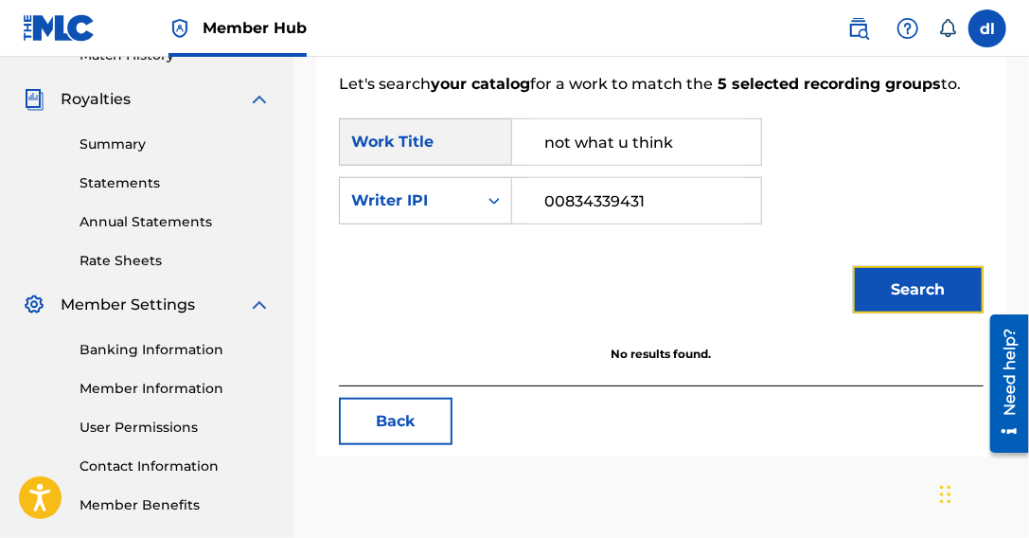
scroll to position [636, 0]
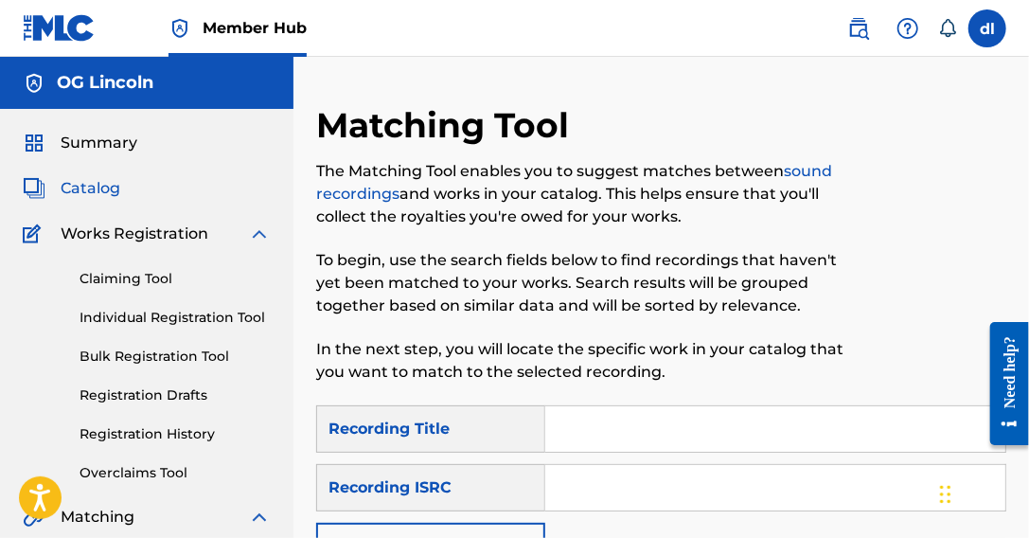
click at [112, 192] on span "Catalog" at bounding box center [91, 188] width 60 height 23
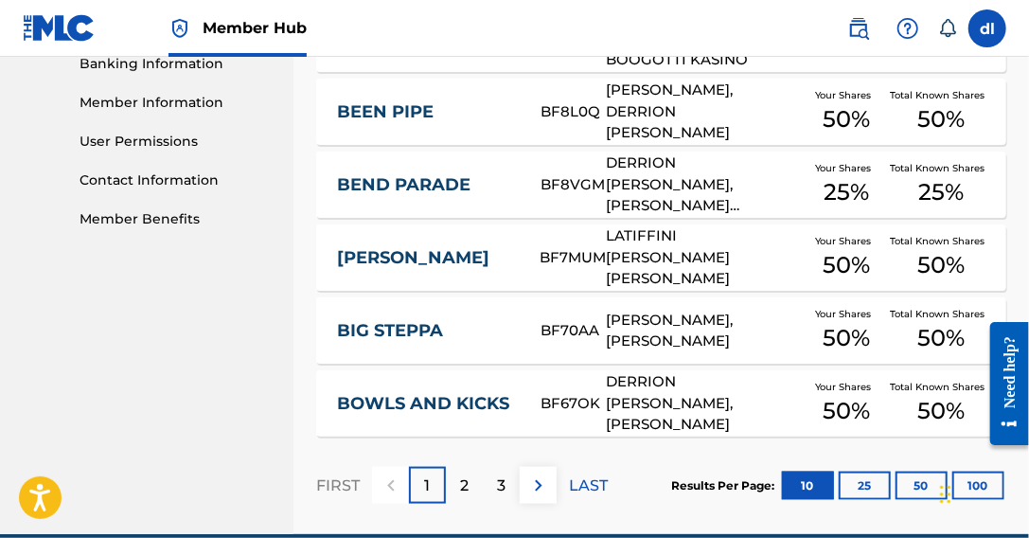
scroll to position [852, 0]
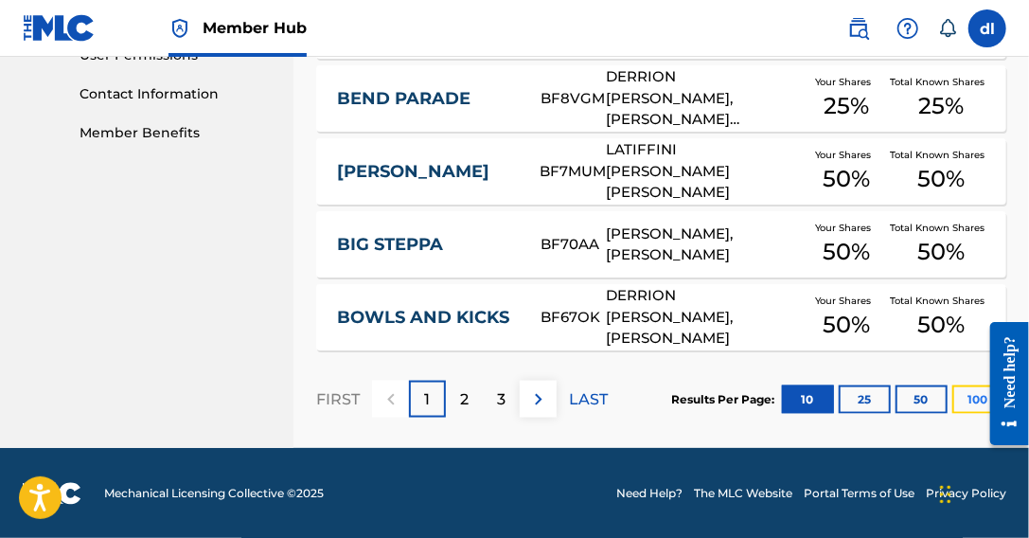
click at [959, 406] on button "100" at bounding box center [978, 399] width 52 height 28
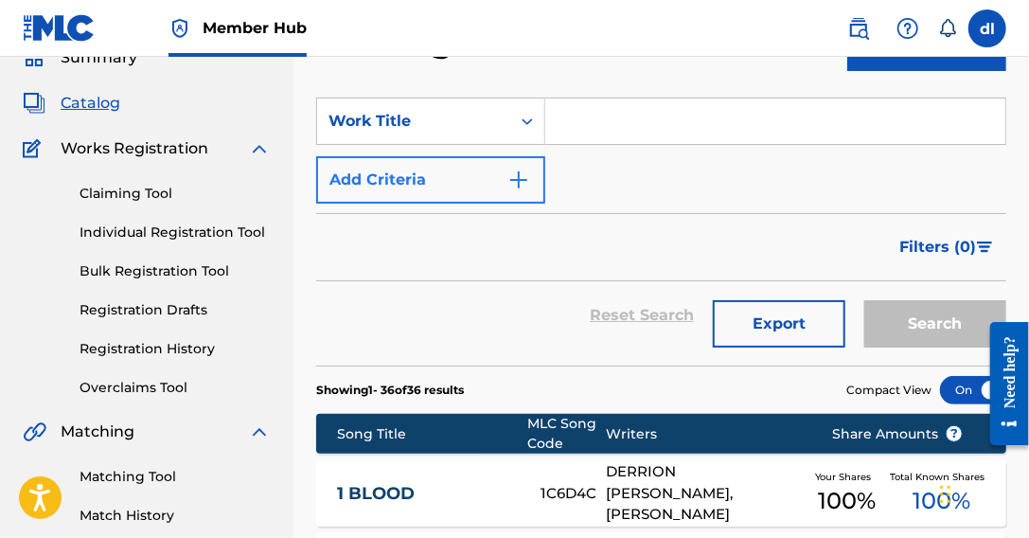
scroll to position [0, 0]
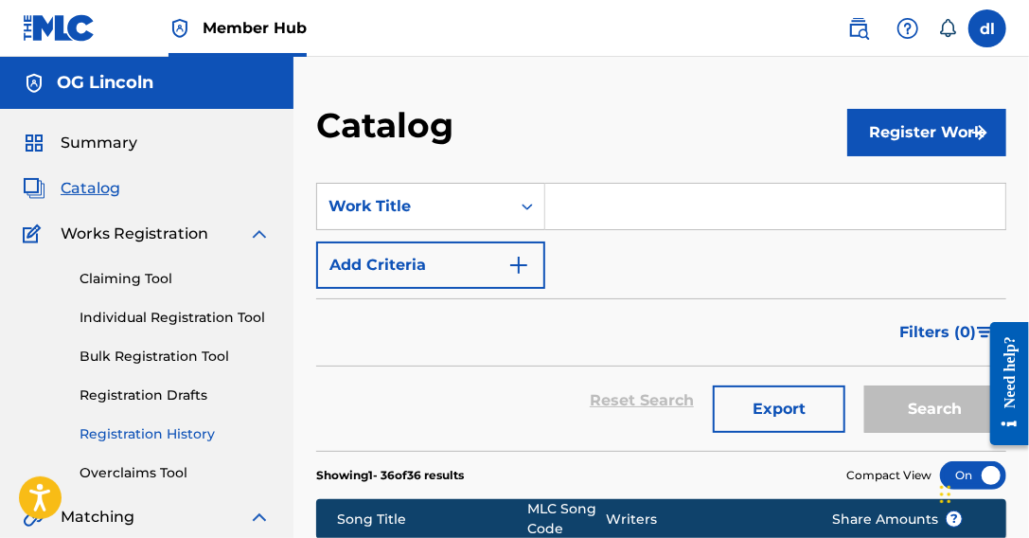
click at [192, 434] on link "Registration History" at bounding box center [175, 434] width 191 height 20
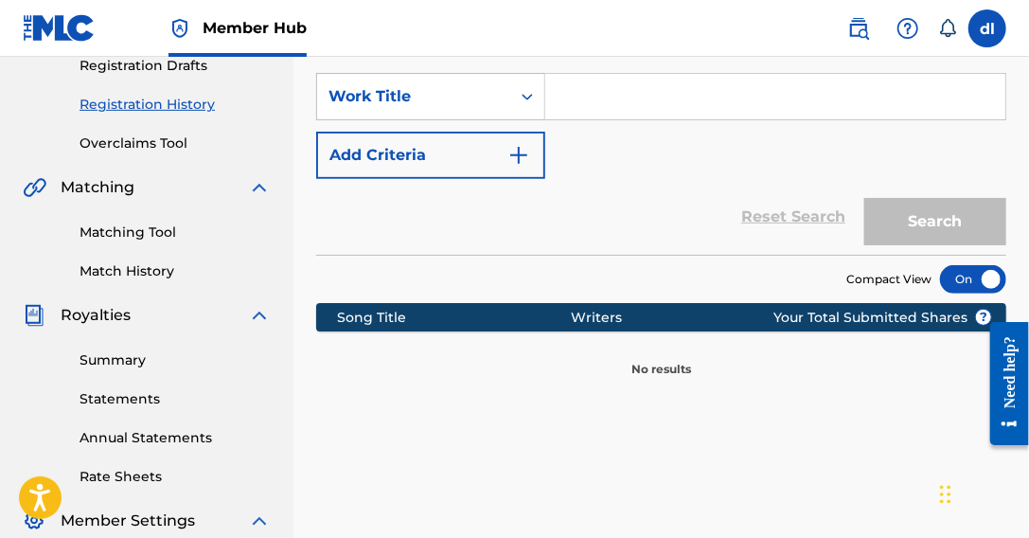
scroll to position [163, 0]
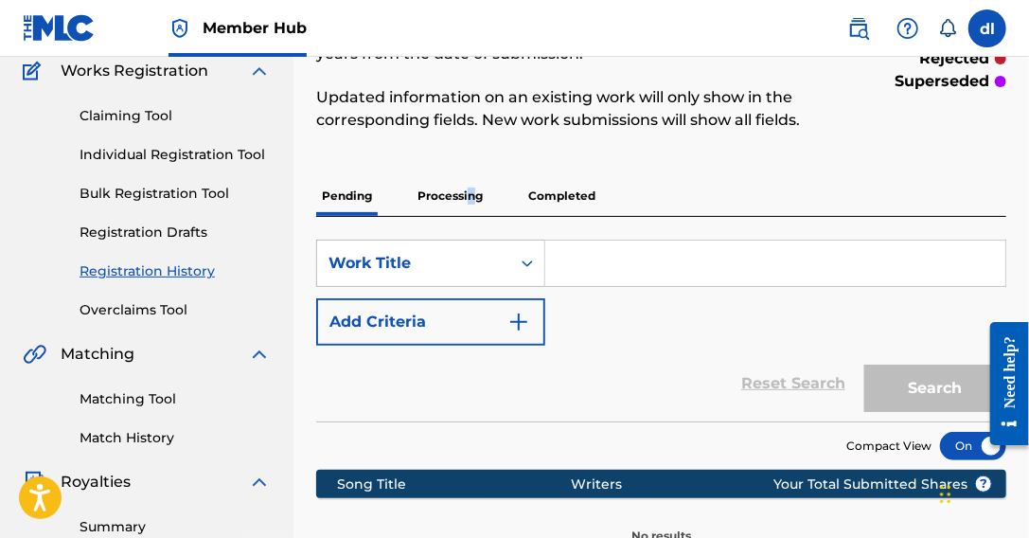
click at [469, 202] on p "Processing" at bounding box center [450, 196] width 77 height 40
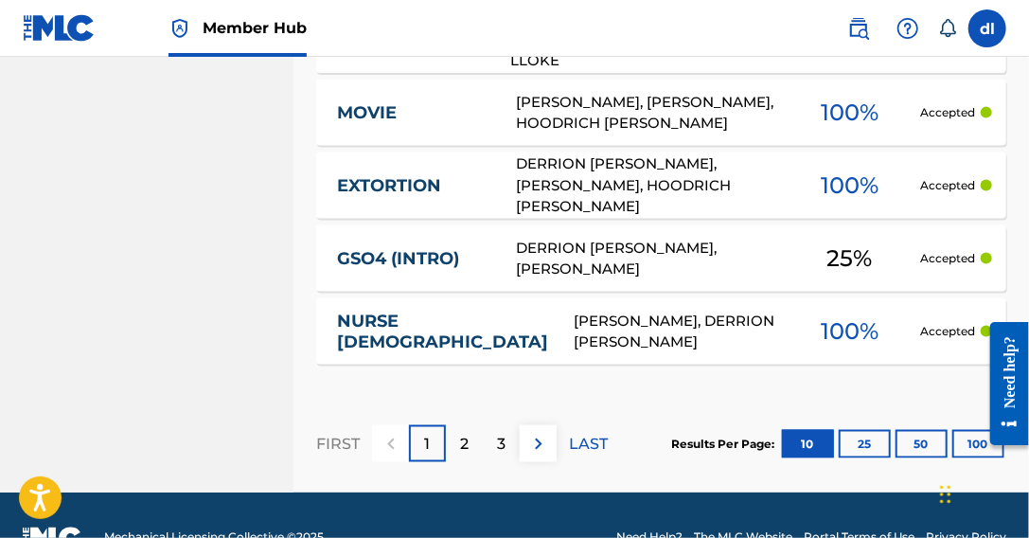
scroll to position [1041, 0]
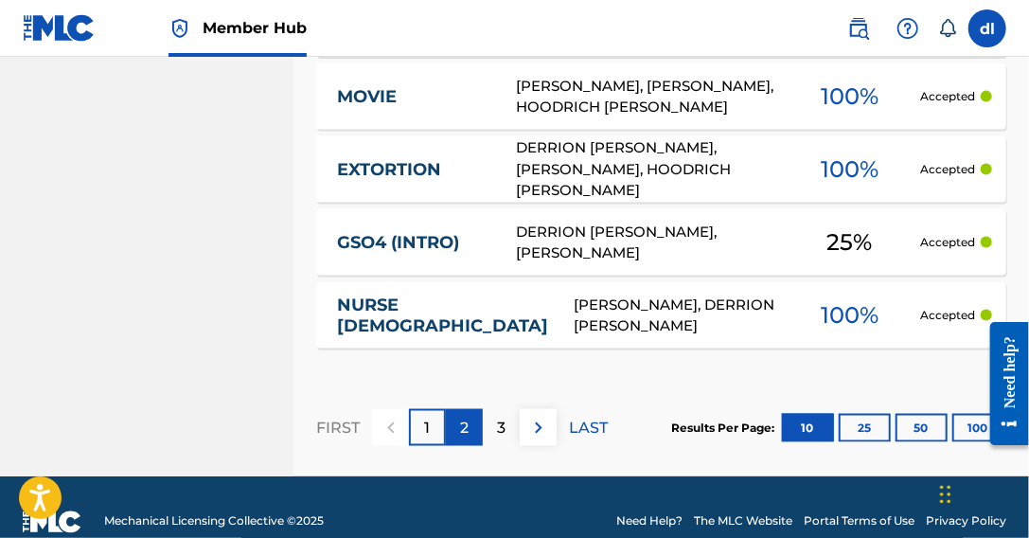
click at [450, 432] on div "2" at bounding box center [464, 427] width 37 height 37
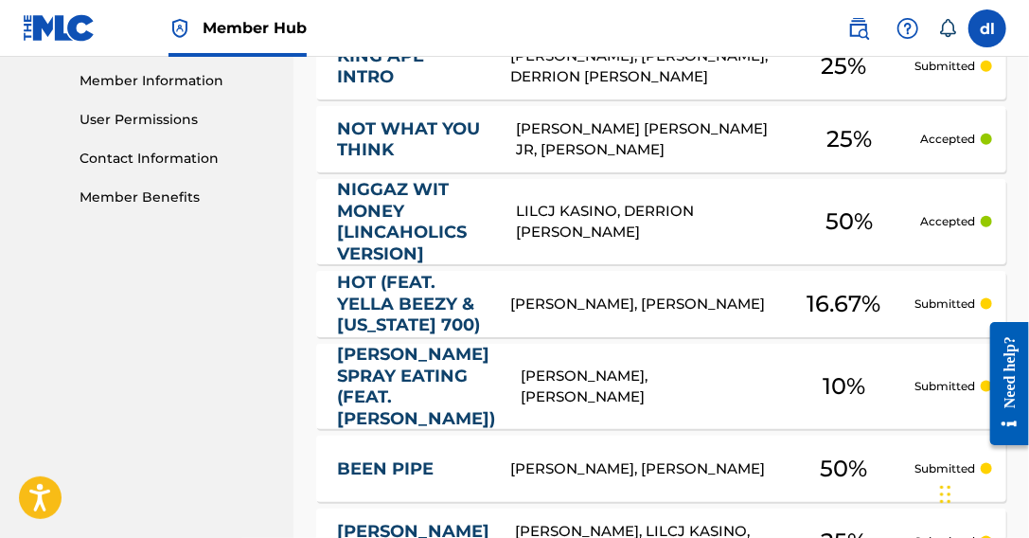
scroll to position [852, 0]
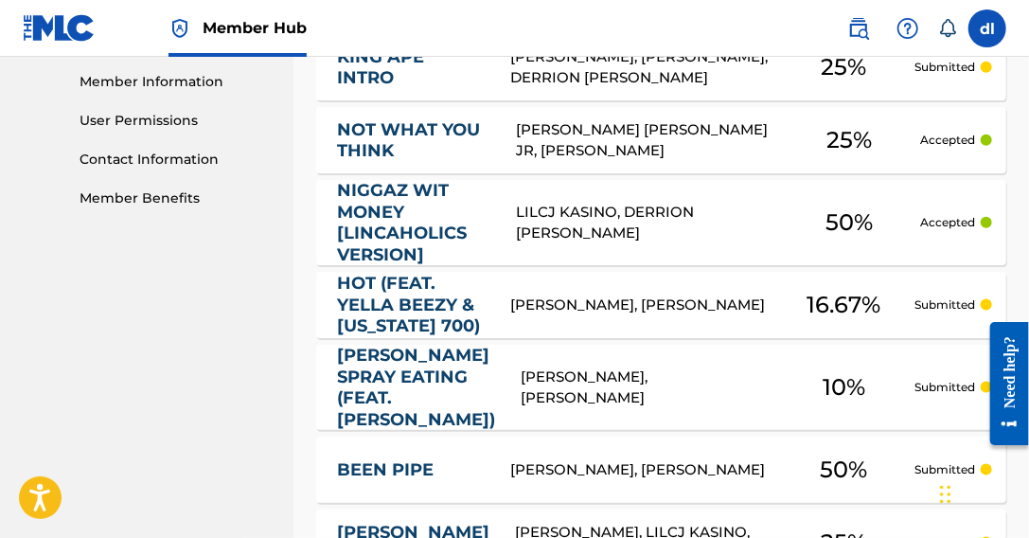
click at [616, 133] on div "[PERSON_NAME] [PERSON_NAME] JR, [PERSON_NAME]" at bounding box center [647, 140] width 262 height 43
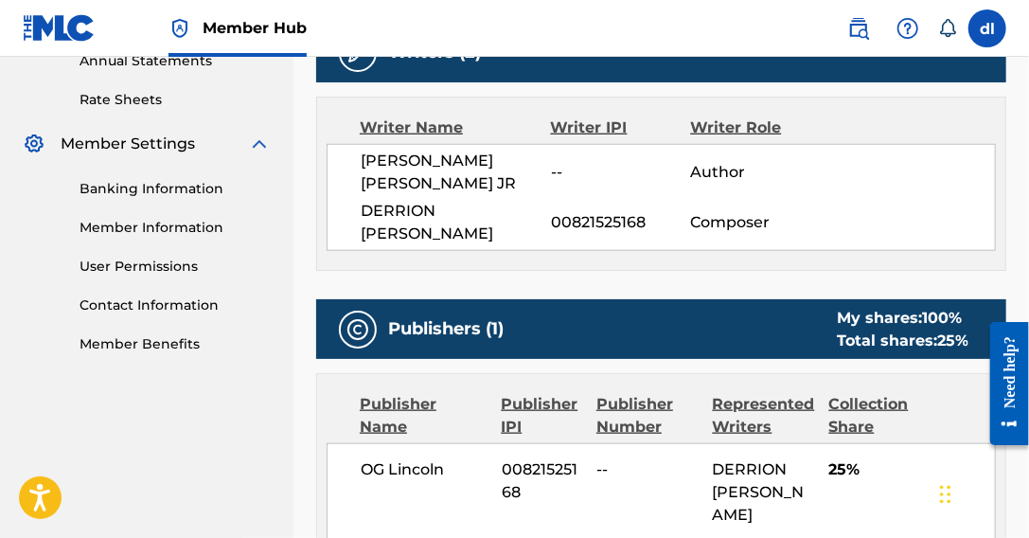
scroll to position [663, 0]
